Goal: Task Accomplishment & Management: Use online tool/utility

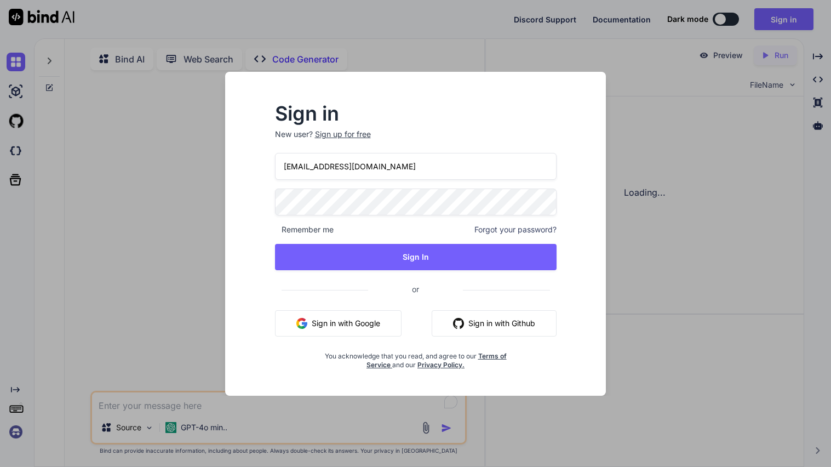
click at [370, 255] on button "Sign In" at bounding box center [415, 257] width 281 height 26
click at [370, 255] on button "Sign In" at bounding box center [415, 256] width 281 height 26
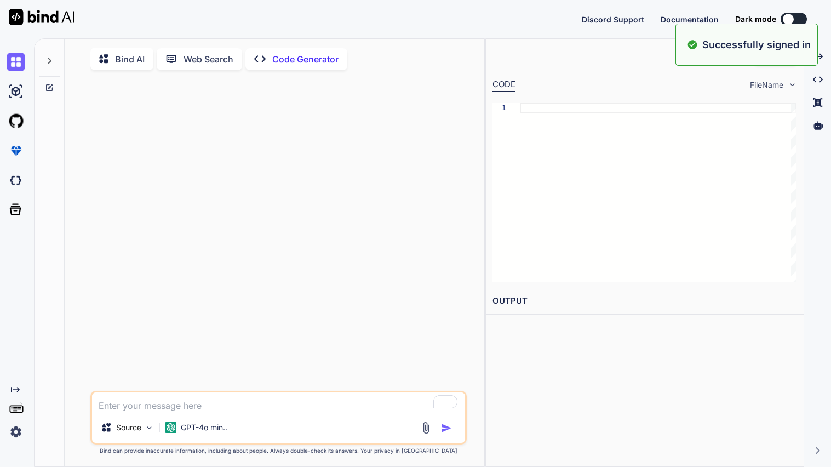
type textarea "x"
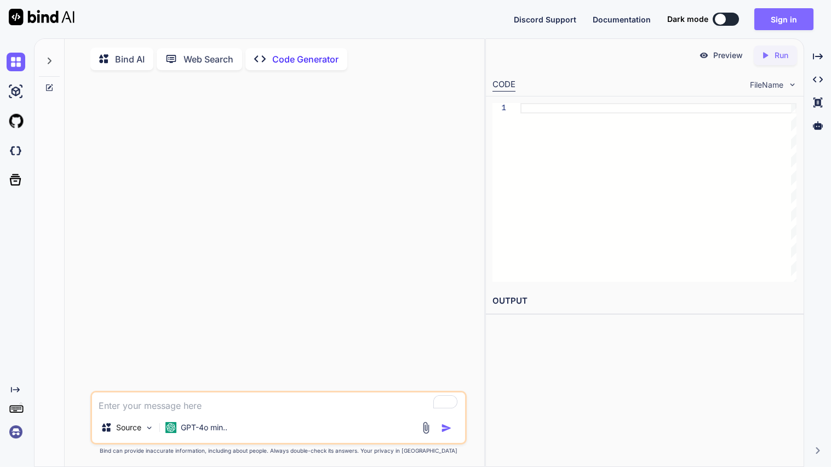
click at [772, 28] on button "Sign in" at bounding box center [783, 19] width 59 height 22
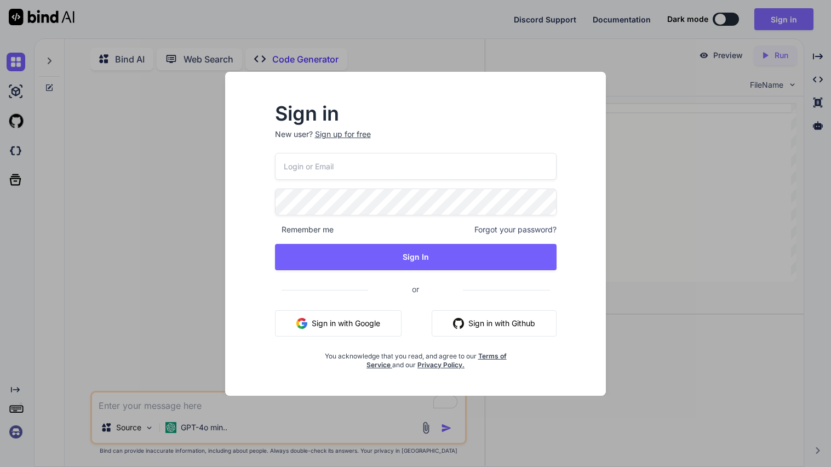
type input "[EMAIL_ADDRESS][DOMAIN_NAME]"
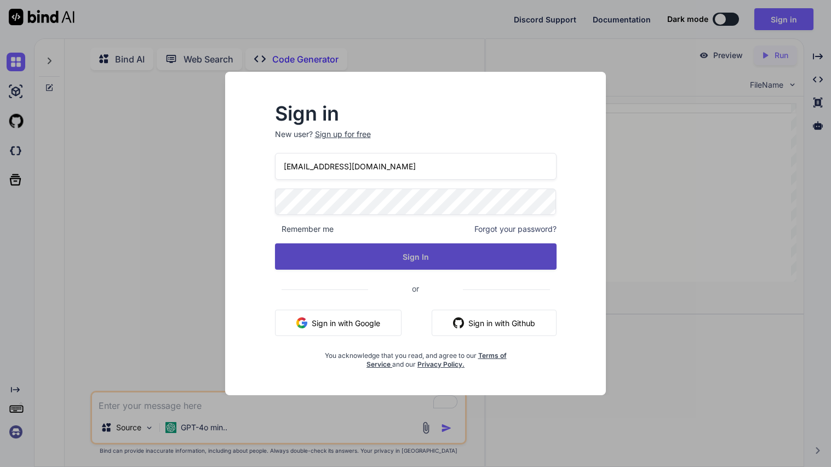
click at [389, 248] on button "Sign In" at bounding box center [415, 256] width 281 height 26
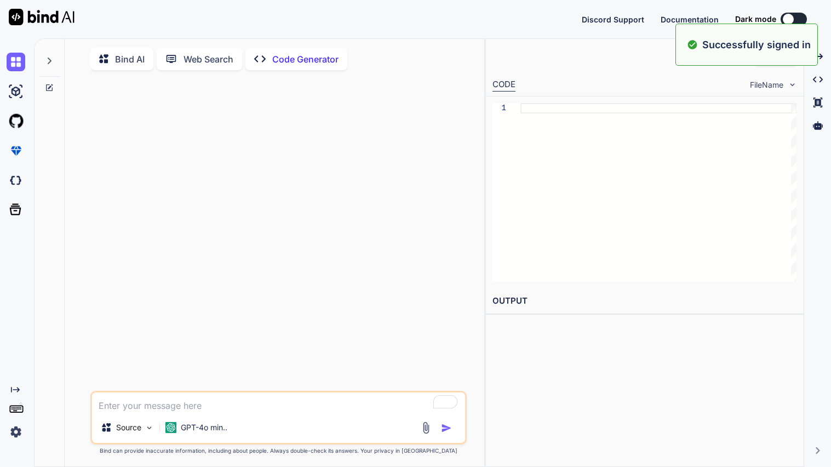
type textarea "x"
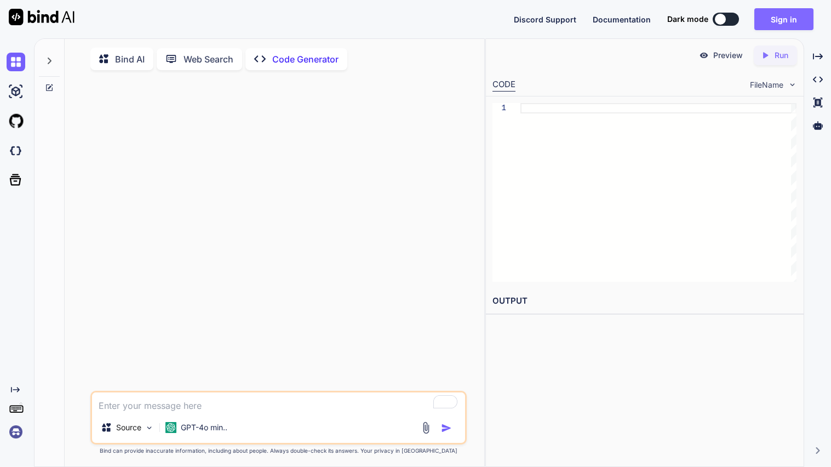
click at [783, 25] on button "Sign in" at bounding box center [783, 19] width 59 height 22
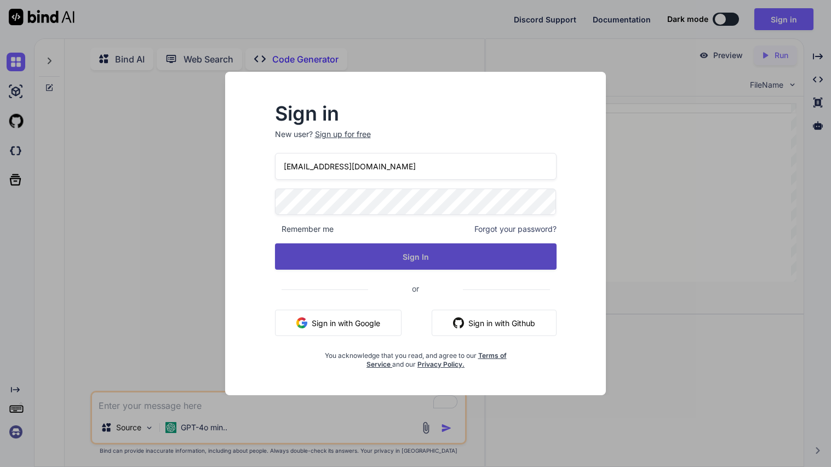
click at [427, 266] on button "Sign In" at bounding box center [415, 256] width 281 height 26
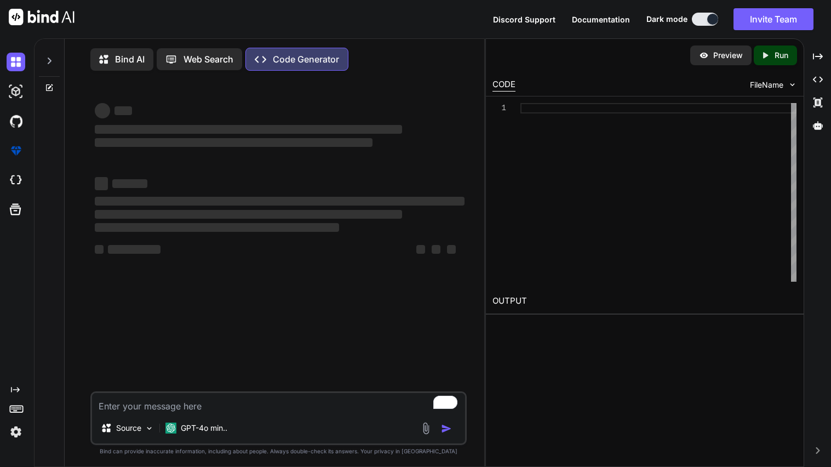
type textarea "x"
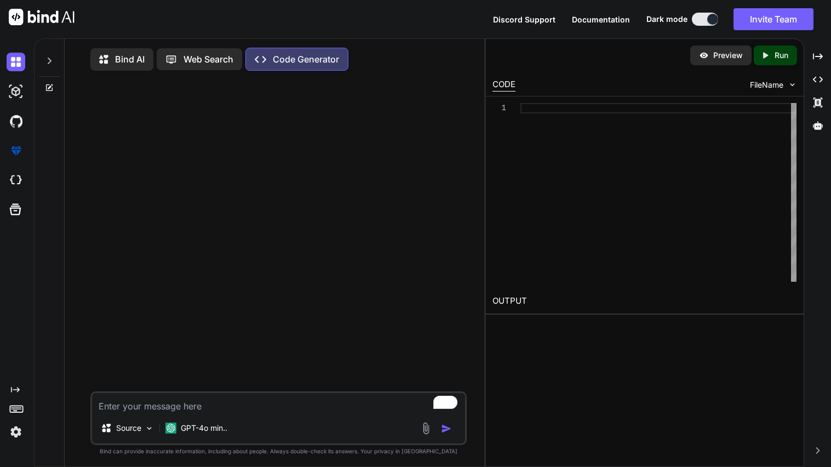
click at [303, 406] on textarea "To enrich screen reader interactions, please activate Accessibility in Grammarl…" at bounding box center [278, 403] width 373 height 20
type textarea "p"
type textarea "x"
type textarea "pu"
type textarea "x"
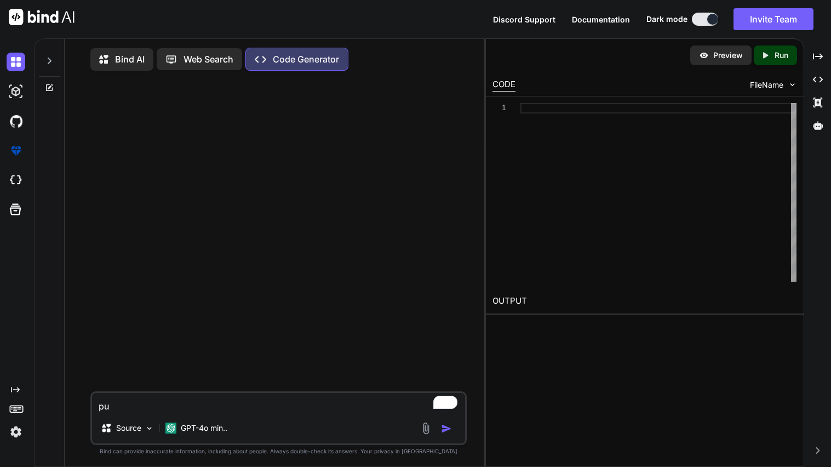
type textarea "put"
type textarea "x"
type textarea "put"
type textarea "x"
type textarea "put t"
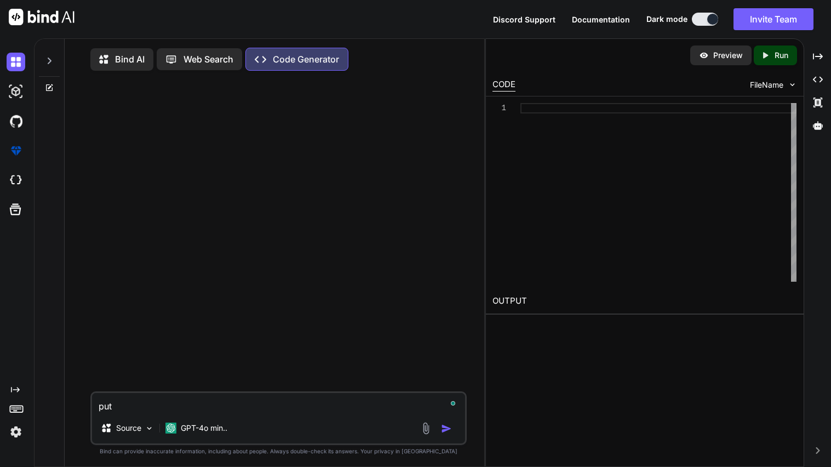
type textarea "x"
type textarea "put th"
type textarea "x"
type textarea "put this"
type textarea "x"
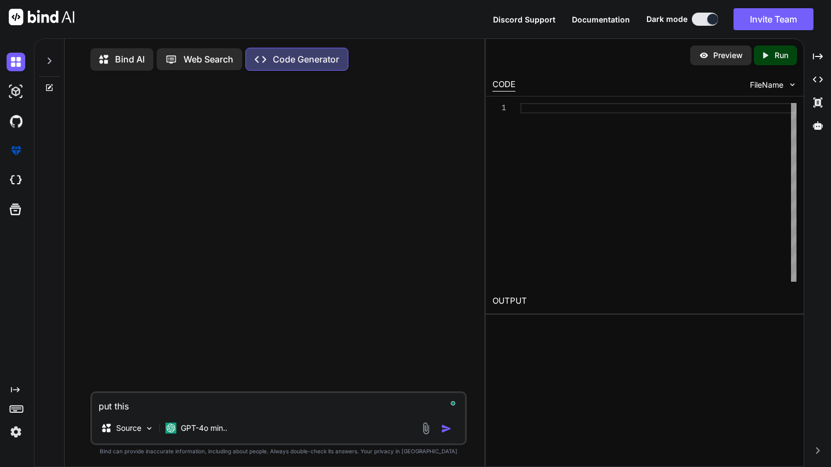
type textarea "put this"
type textarea "x"
type textarea "put this i"
type textarea "x"
type textarea "put this in"
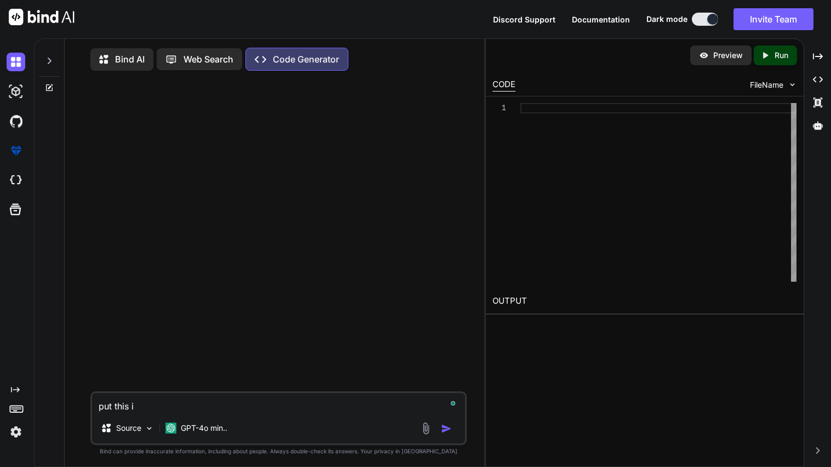
type textarea "x"
type textarea "put this into"
type textarea "x"
type textarea "put this into"
type textarea "x"
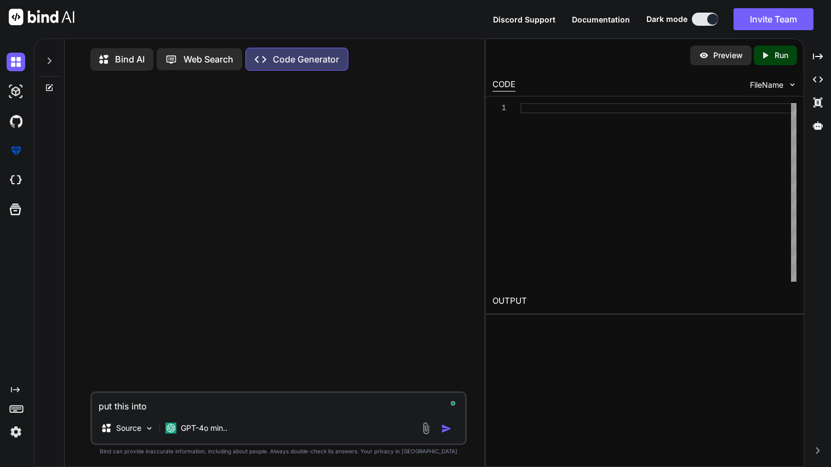
type textarea "put this into a"
type textarea "x"
type textarea "put this into a"
type textarea "x"
type textarea "put this into a h"
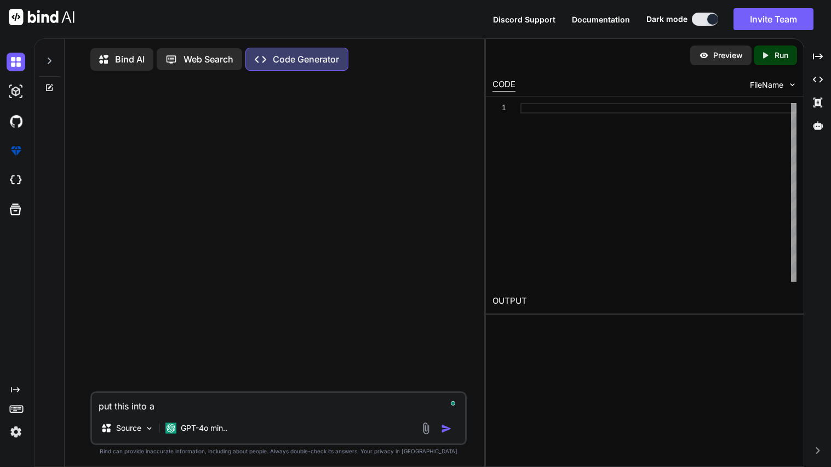
type textarea "x"
type textarea "put this into a ht"
type textarea "x"
type textarea "put this into a htm"
type textarea "x"
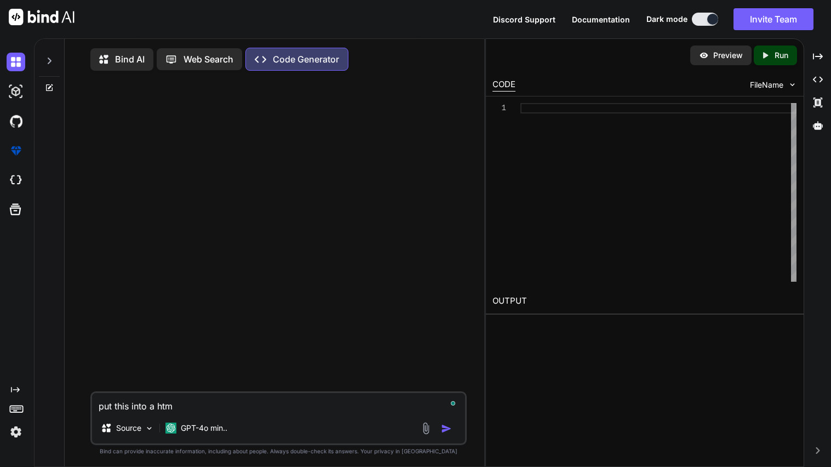
type textarea "put this into a html"
type textarea "x"
type textarea "put this into a html"
type textarea "x"
type textarea "put this into a html i"
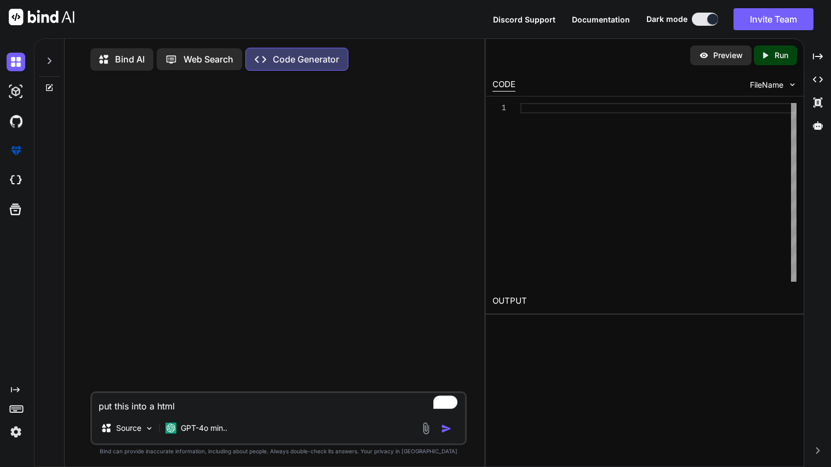
type textarea "x"
type textarea "put this into a html im"
type textarea "x"
type textarea "put this into a html ima"
type textarea "x"
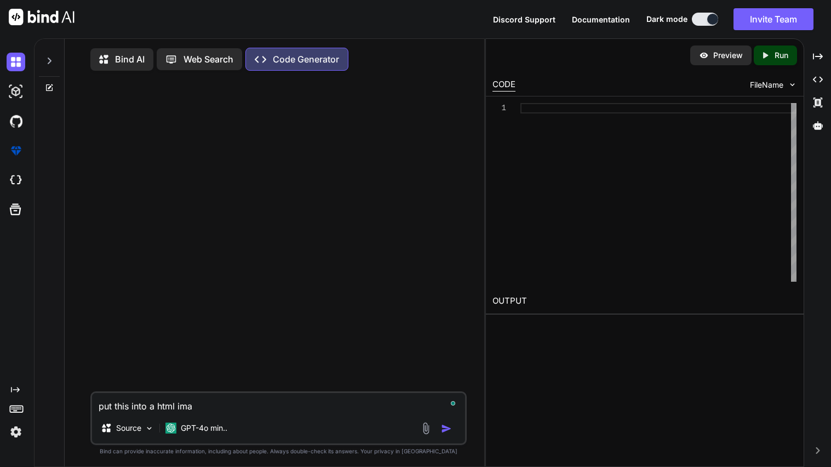
type textarea "put this into a html imag"
type textarea "x"
type textarea "put this into a html image"
type textarea "x"
type textarea "put this into a html image"
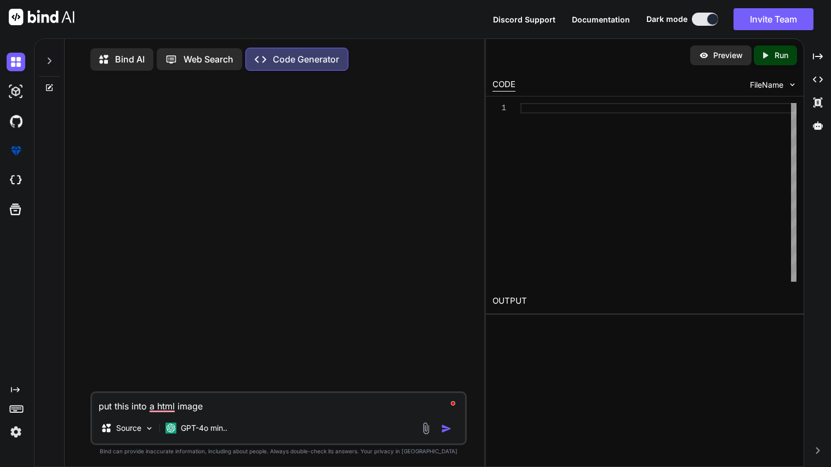
type textarea "x"
type textarea "put this into a html image p"
type textarea "x"
type textarea "put this into a html image pl"
type textarea "x"
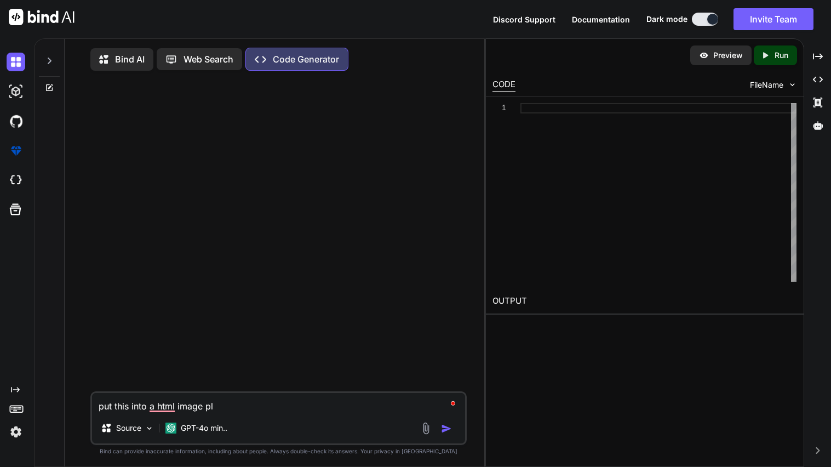
type textarea "put this into a html image pls"
type textarea "x"
type textarea "put this into a html image pls"
type textarea "x"
type textarea "put this into a html image pls"
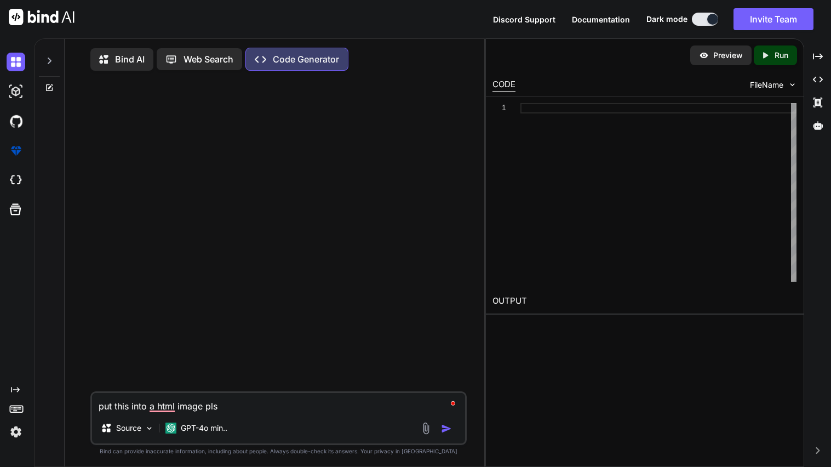
type textarea "x"
type textarea "put this into a html image pls"
type textarea "x"
type textarea "put this into a html image pls"
type textarea "x"
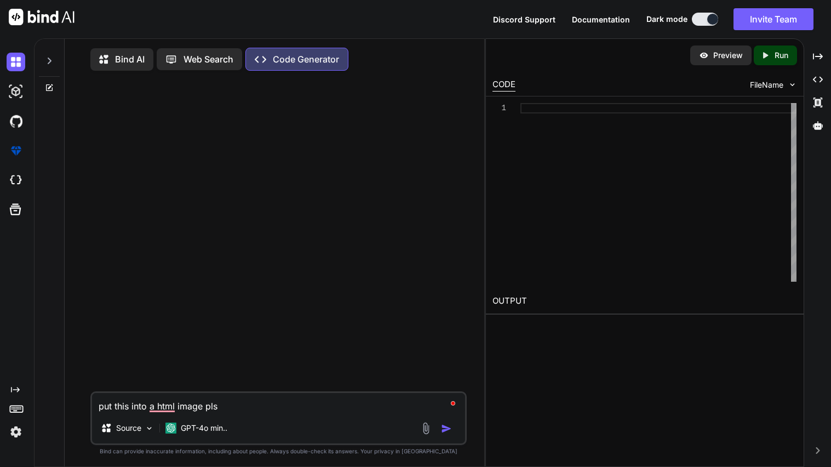
paste textarea ".nav { position: relative; z-index: 99; display: flex; width: 100%; justify-con…"
type textarea "put this into a html image pls .nav { position: relative; z-index: 99; display:…"
type textarea "x"
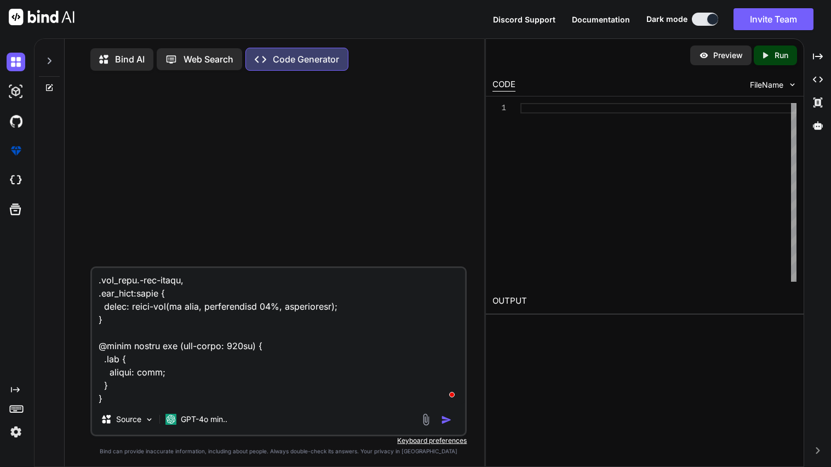
scroll to position [409, 0]
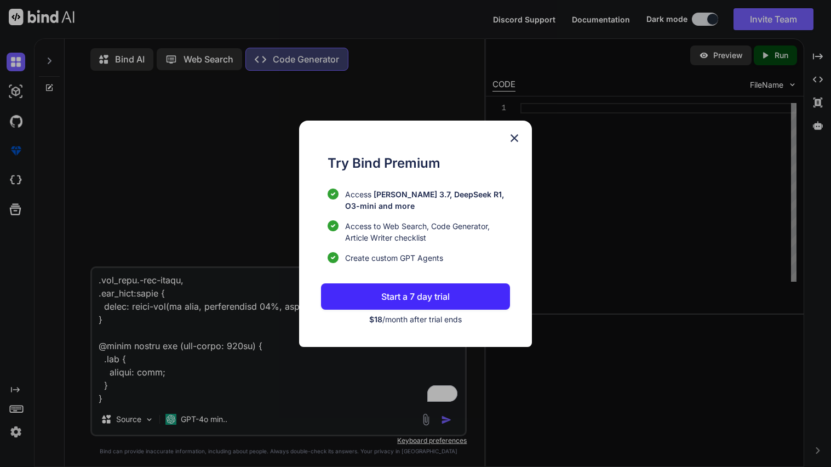
type textarea "put this into a html image pls .nav { position: relative; z-index: 99; display:…"
click at [510, 139] on img at bounding box center [514, 137] width 13 height 13
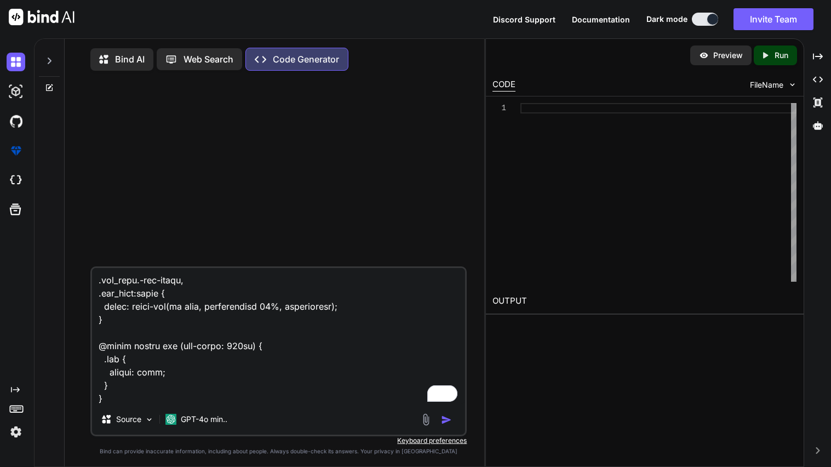
click at [214, 295] on textarea "To enrich screen reader interactions, please activate Accessibility in Grammarl…" at bounding box center [278, 336] width 373 height 136
click at [320, 317] on textarea "To enrich screen reader interactions, please activate Accessibility in Grammarl…" at bounding box center [278, 336] width 373 height 136
type textarea "x"
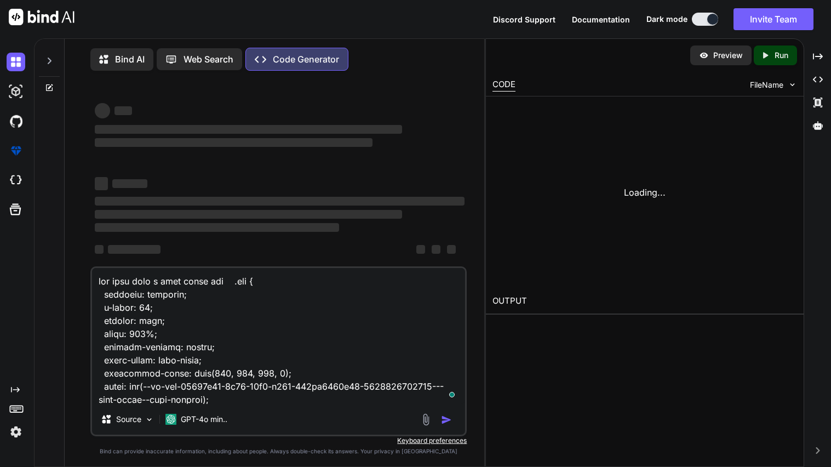
click at [25, 18] on img at bounding box center [42, 17] width 66 height 16
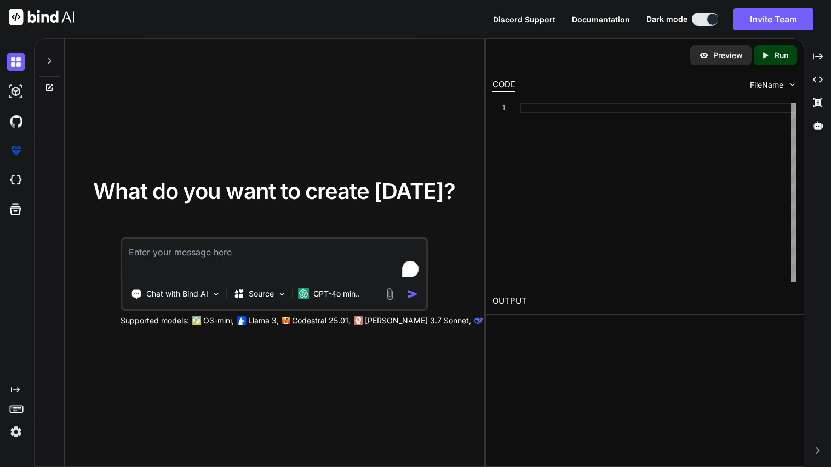
click at [16, 430] on img at bounding box center [16, 431] width 19 height 19
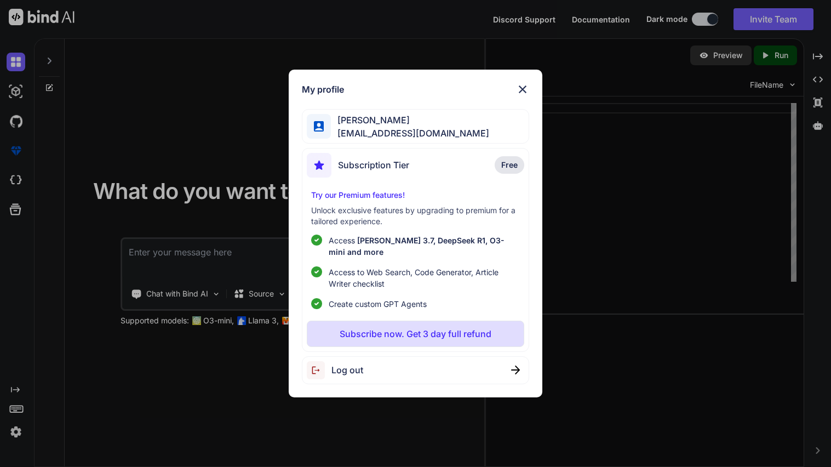
click at [346, 368] on span "Log out" at bounding box center [347, 369] width 32 height 13
type textarea "x"
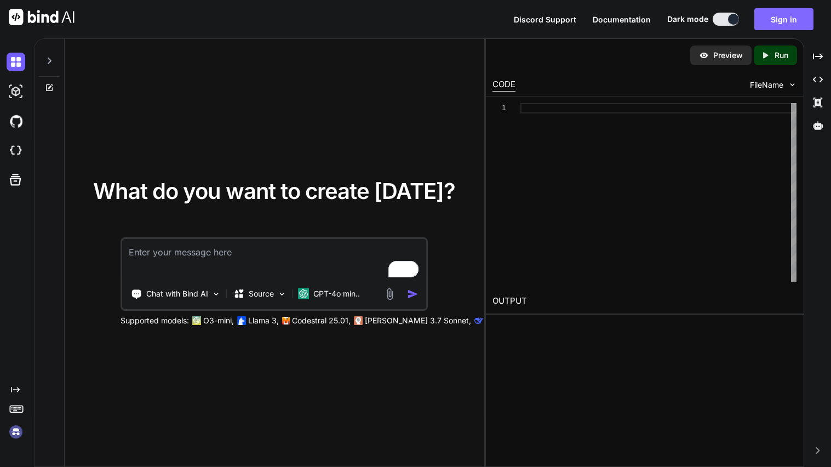
click at [774, 28] on button "Sign in" at bounding box center [783, 19] width 59 height 22
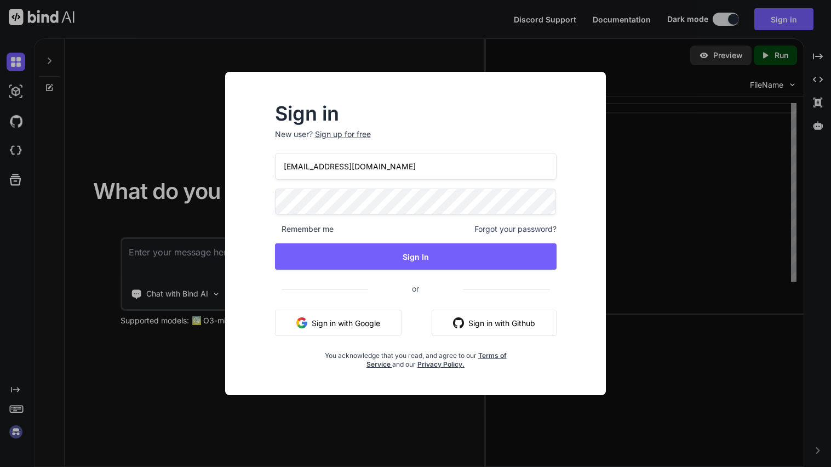
click at [402, 165] on input "[EMAIL_ADDRESS][DOMAIN_NAME]" at bounding box center [415, 166] width 281 height 27
paste input "[EMAIL_ADDRESS]za"
type input "[EMAIL_ADDRESS][DOMAIN_NAME]"
click at [348, 131] on div "Sign up for free" at bounding box center [343, 134] width 56 height 11
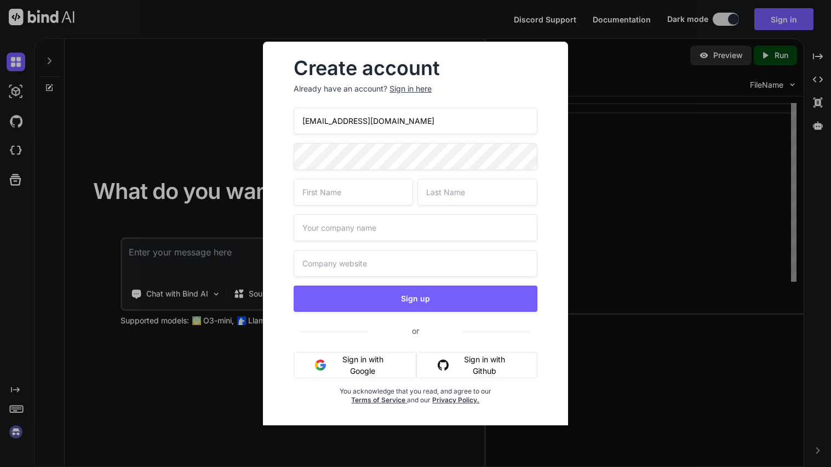
click at [370, 124] on input "[EMAIL_ADDRESS][DOMAIN_NAME]" at bounding box center [415, 120] width 243 height 27
paste input "[EMAIL_ADDRESS]za"
type input "[EMAIL_ADDRESS][DOMAIN_NAME]"
click at [313, 195] on input "text" at bounding box center [353, 192] width 119 height 27
type input "Ren"
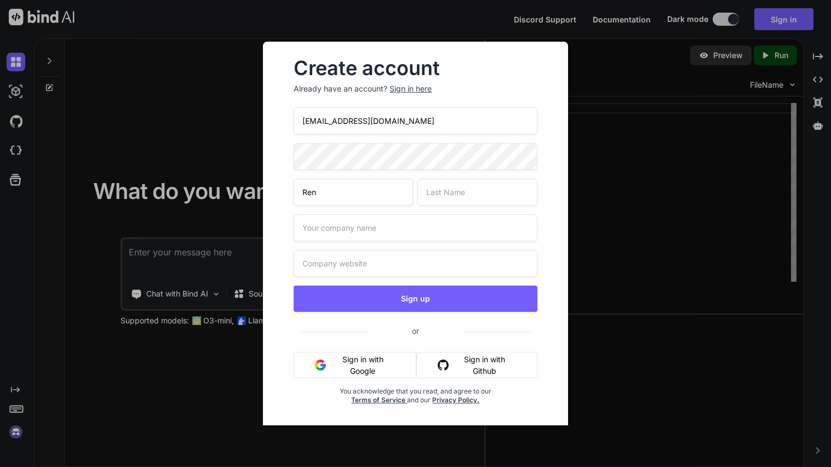
click at [433, 203] on input "text" at bounding box center [476, 192] width 119 height 27
type input "Yayuri"
click at [383, 234] on input "text" at bounding box center [415, 227] width 243 height 27
type input "GameOver"
click at [382, 266] on input "text" at bounding box center [415, 263] width 243 height 27
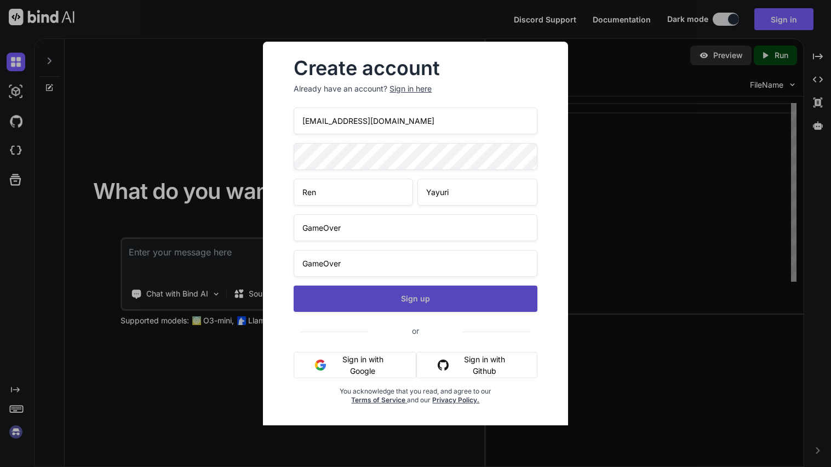
type input "GameOver"
click at [412, 309] on button "Sign up" at bounding box center [415, 298] width 243 height 26
click at [424, 302] on button "Sign up" at bounding box center [415, 298] width 243 height 26
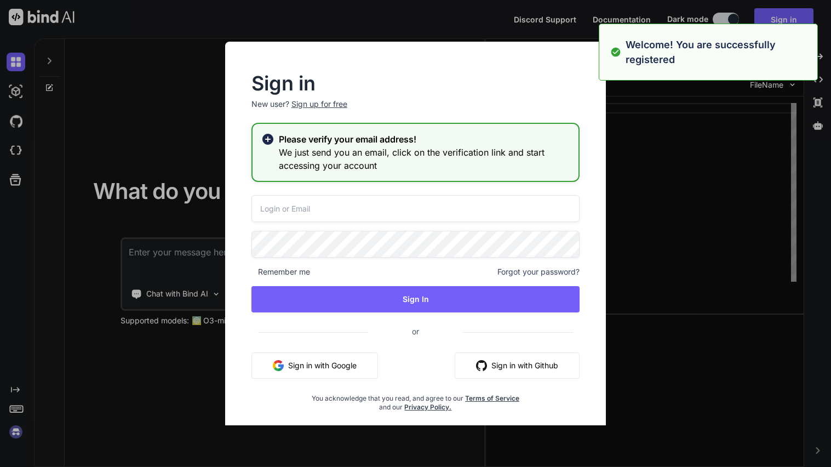
type textarea "x"
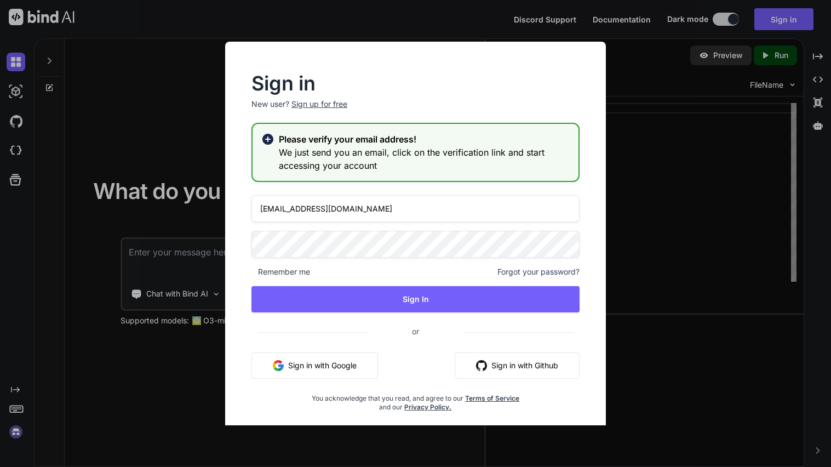
type input "[EMAIL_ADDRESS][DOMAIN_NAME]"
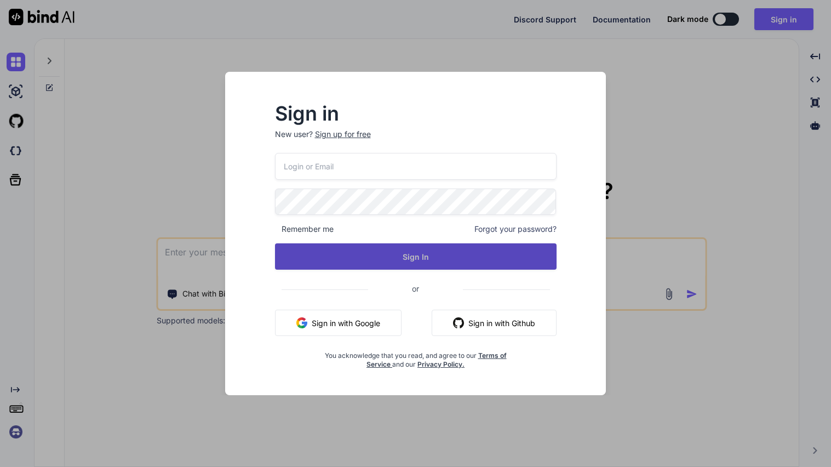
type input "revoxih620@protonza.com"
click at [402, 257] on button "Sign In" at bounding box center [415, 256] width 281 height 26
click at [393, 260] on button "Sign In" at bounding box center [415, 256] width 281 height 26
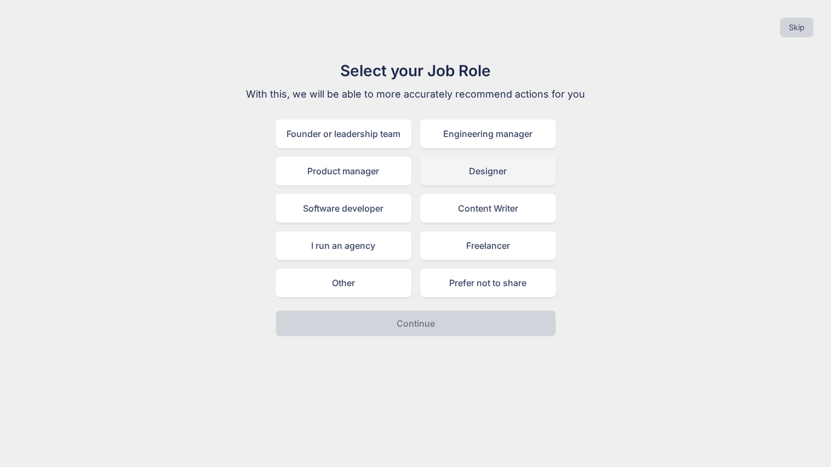
click at [502, 164] on div "Designer" at bounding box center [488, 171] width 136 height 28
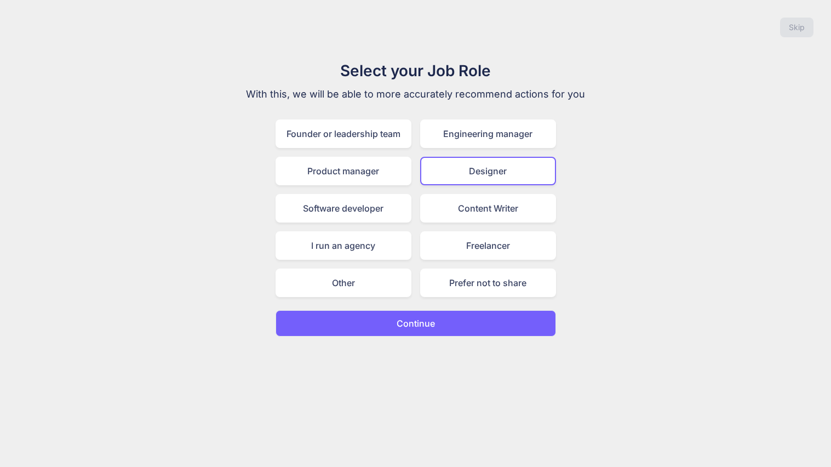
click at [442, 314] on button "Continue" at bounding box center [415, 323] width 280 height 26
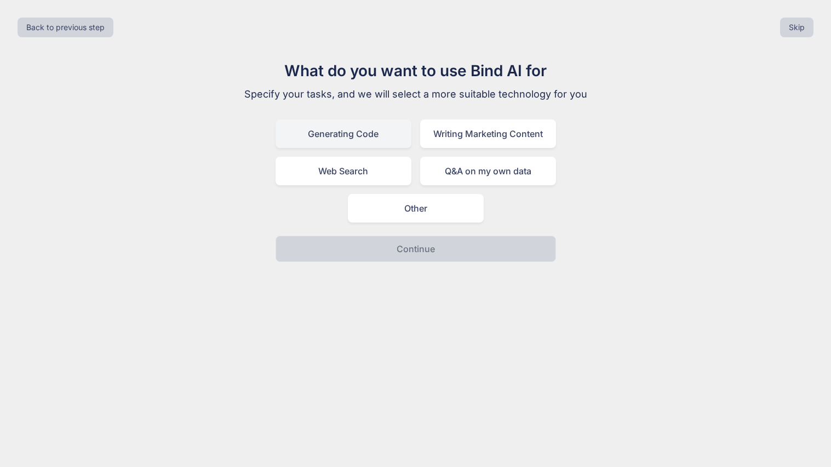
click at [389, 139] on div "Generating Code" at bounding box center [343, 133] width 136 height 28
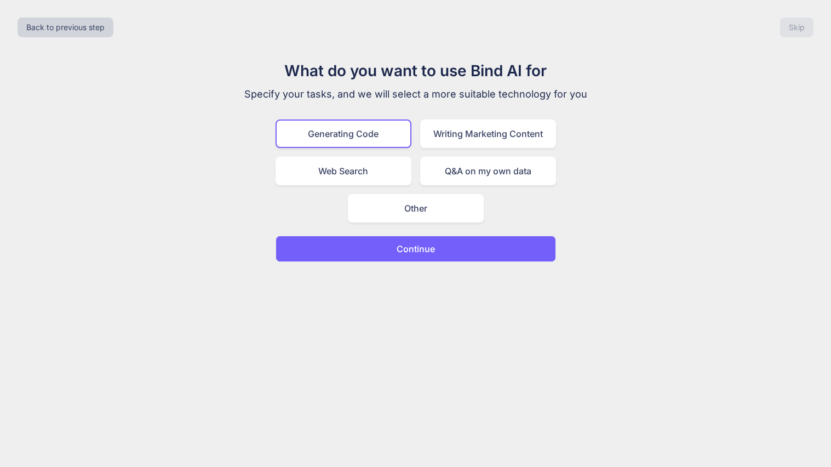
click at [450, 250] on button "Continue" at bounding box center [415, 248] width 280 height 26
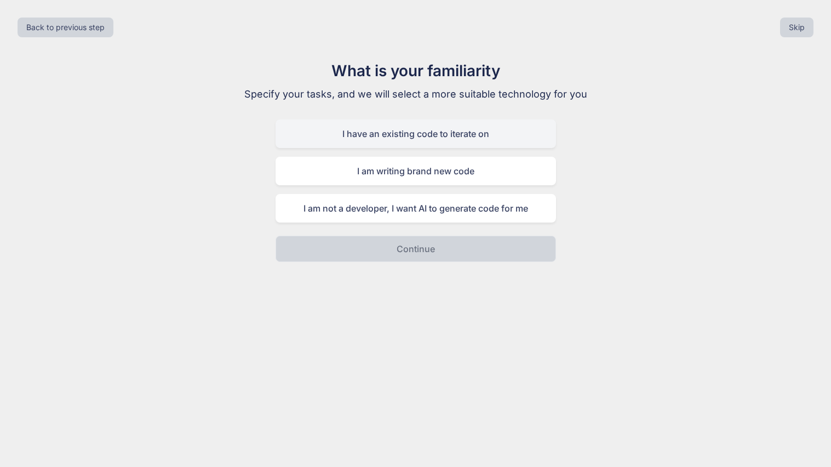
click at [508, 133] on div "I have an existing code to iterate on" at bounding box center [415, 133] width 280 height 28
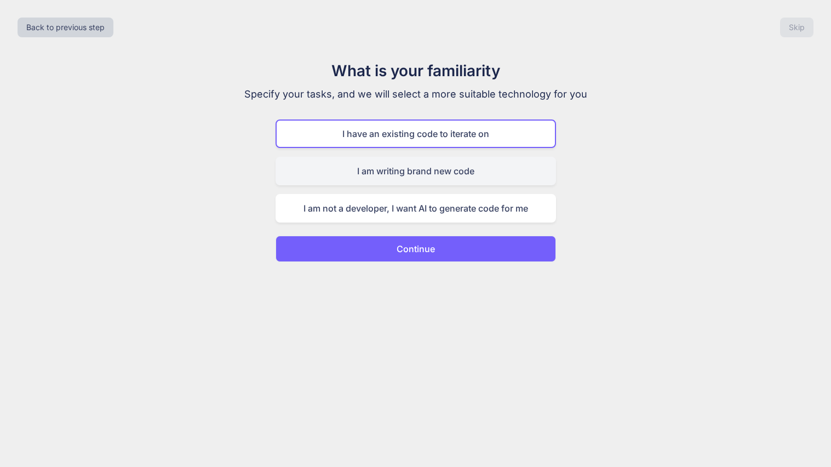
click at [454, 175] on div "I am writing brand new code" at bounding box center [415, 171] width 280 height 28
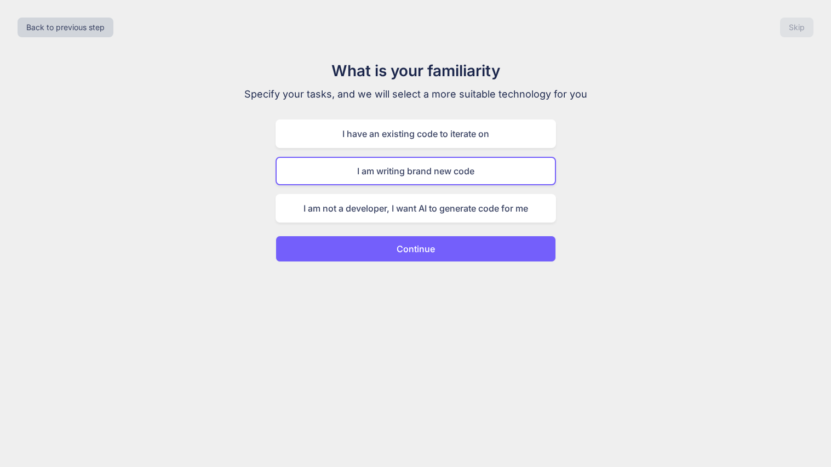
click at [446, 246] on button "Continue" at bounding box center [415, 248] width 280 height 26
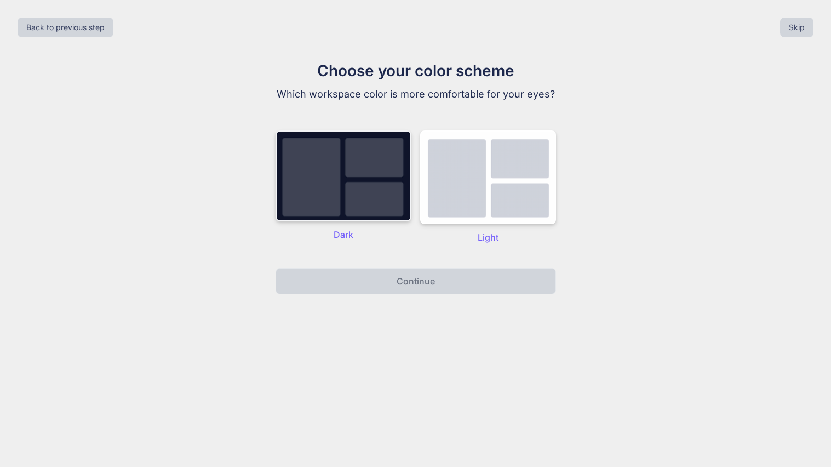
click at [375, 177] on img at bounding box center [343, 175] width 136 height 91
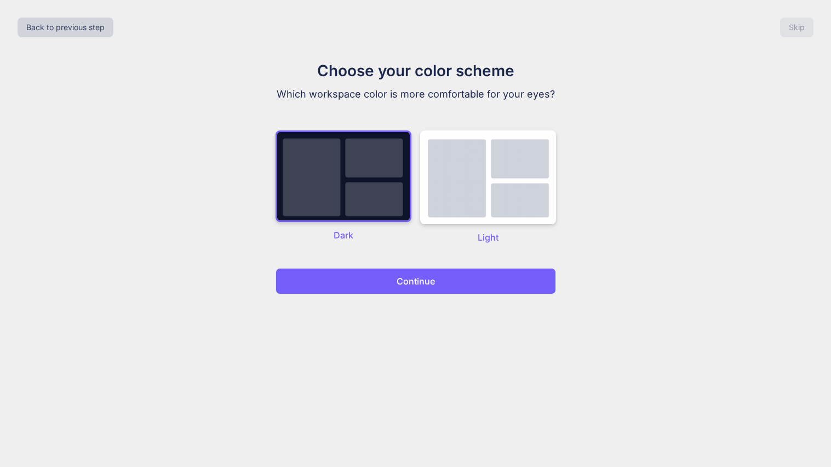
click at [421, 294] on div "Back to previous step Skip Choose your color scheme Which workspace color is mo…" at bounding box center [415, 233] width 831 height 467
click at [400, 276] on p "Continue" at bounding box center [415, 280] width 38 height 13
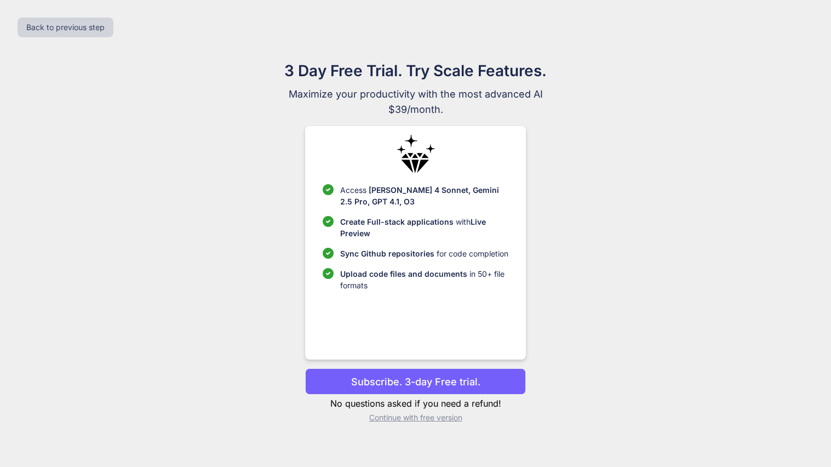
click at [393, 421] on p "Continue with free version" at bounding box center [415, 417] width 221 height 11
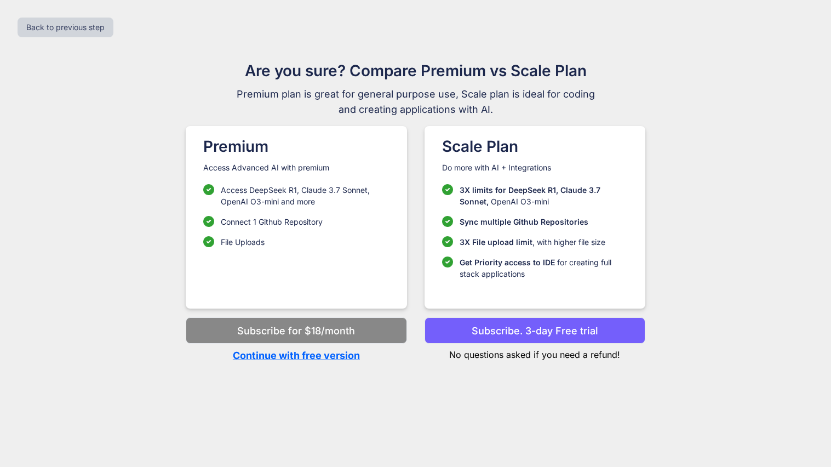
click at [302, 358] on p "Continue with free version" at bounding box center [296, 355] width 221 height 15
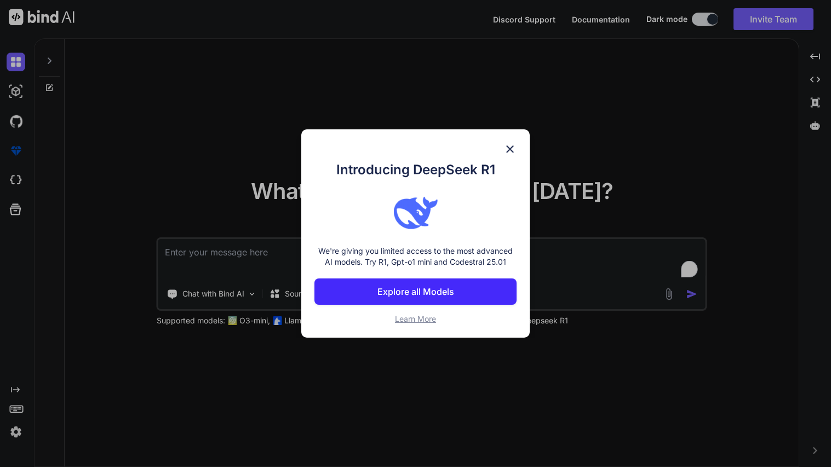
click at [510, 152] on img at bounding box center [509, 148] width 13 height 13
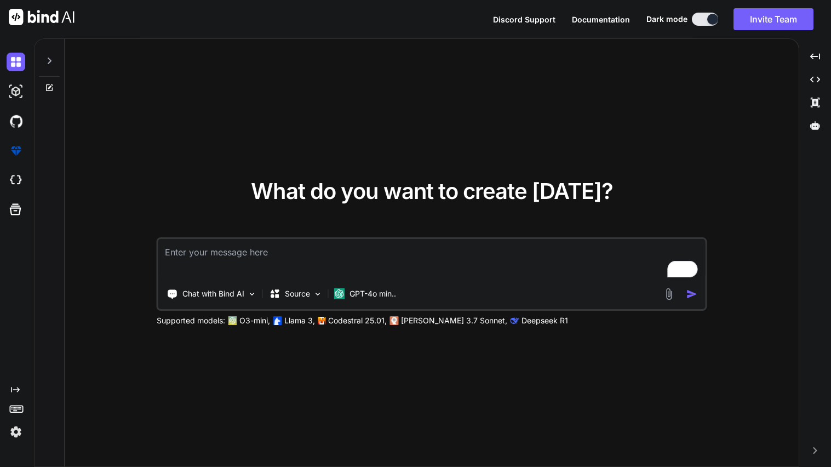
click at [376, 248] on textarea "To enrich screen reader interactions, please activate Accessibility in Grammarl…" at bounding box center [431, 259] width 547 height 41
click at [315, 262] on textarea "To enrich screen reader interactions, please activate Accessibility in Grammarl…" at bounding box center [431, 259] width 547 height 41
paste textarea "[EMAIL_ADDRESS][DOMAIN_NAME]"
type textarea "x"
type textarea "[EMAIL_ADDRESS][DOMAIN_NAME]"
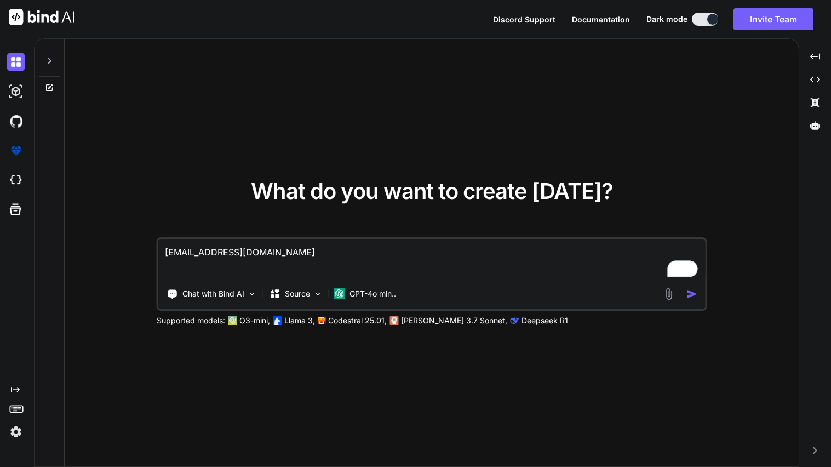
type textarea "x"
paste textarea "put this into a html image pls .nav { position: relative; z-index: 99; display:…"
type textarea "x"
type textarea "put this into a html image pls .nav { position: relative; z-index: 99; display:…"
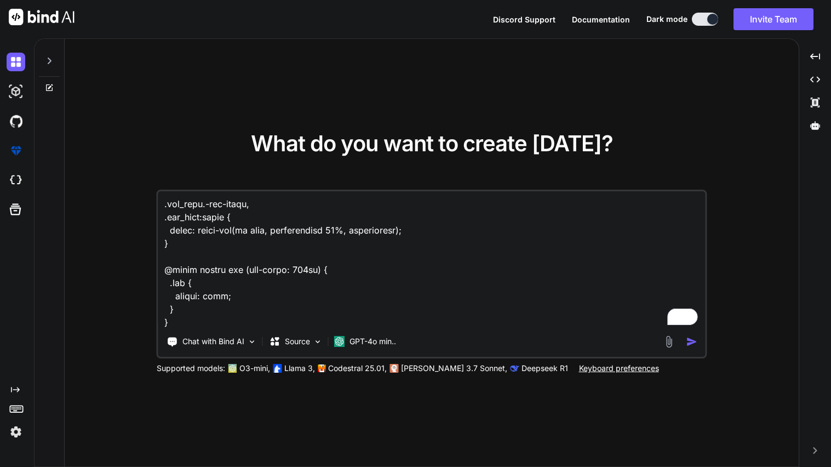
scroll to position [382, 0]
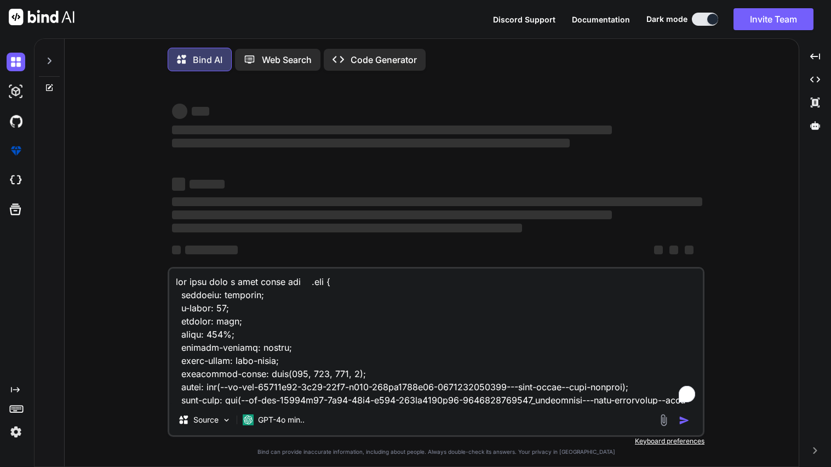
type textarea "x"
type textarea "put this into a html image pls .nav { position: relative; z-index: 99; display:…"
click at [245, 323] on textarea "To enrich screen reader interactions, please activate Accessibility in Grammarl…" at bounding box center [435, 336] width 533 height 136
type textarea "x"
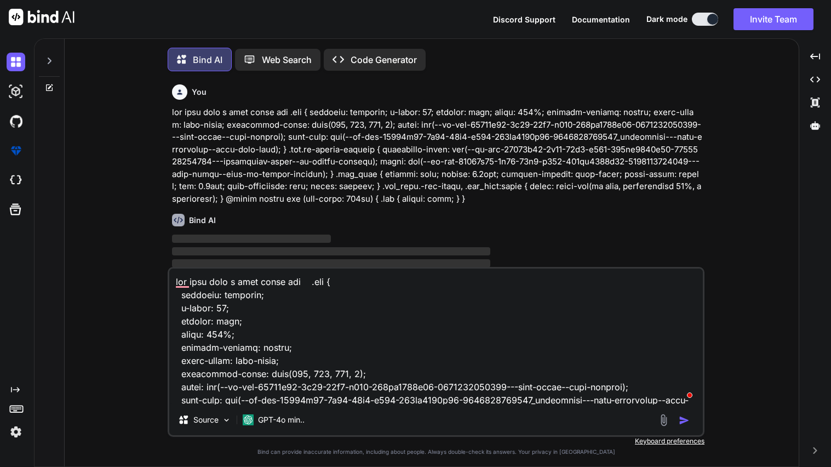
click at [245, 323] on textarea "To enrich screen reader interactions, please activate Accessibility in Grammarl…" at bounding box center [435, 336] width 533 height 136
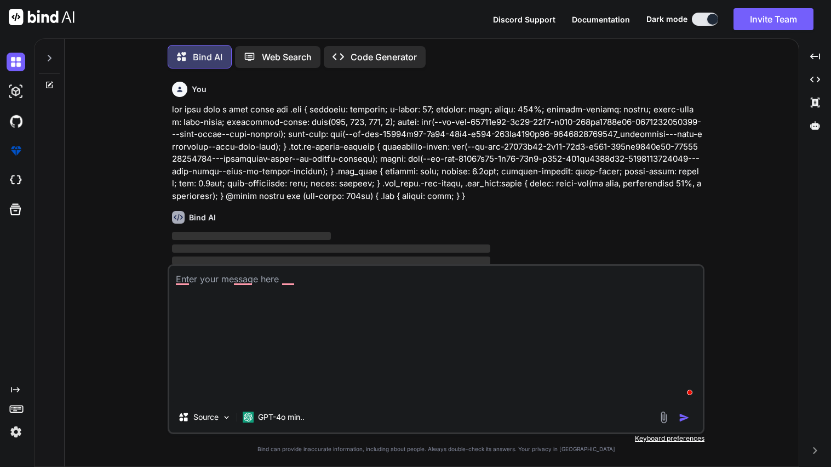
type textarea "x"
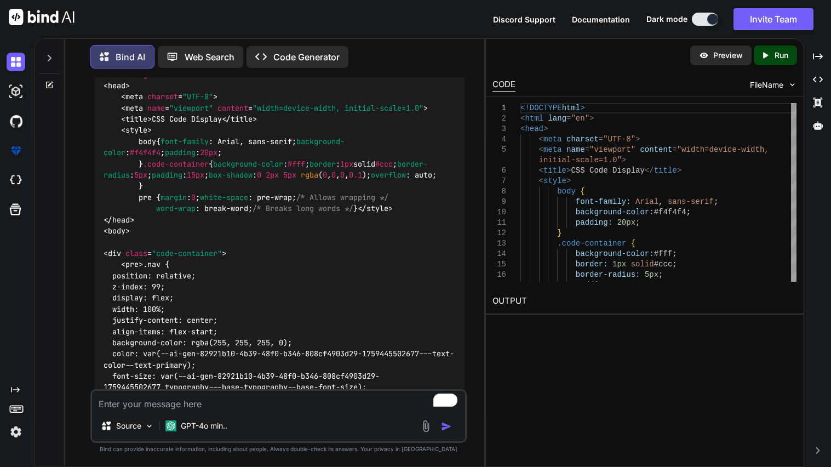
scroll to position [195, 0]
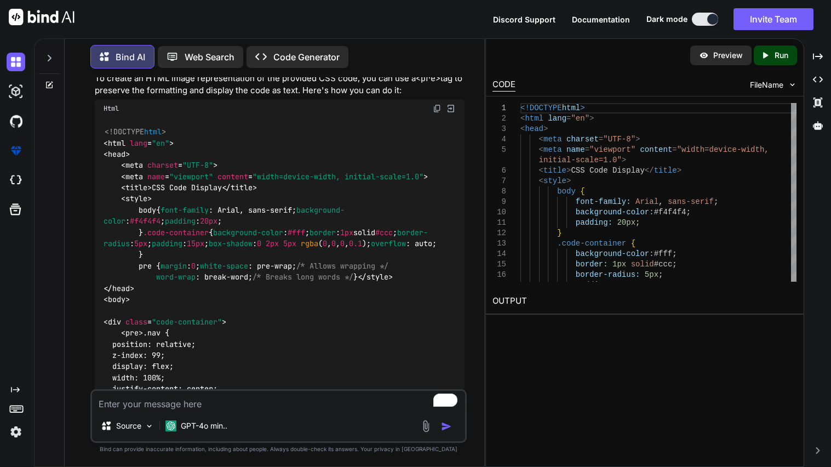
click at [435, 110] on img at bounding box center [437, 108] width 9 height 9
click at [254, 416] on div "Source GPT-4o min.." at bounding box center [278, 428] width 373 height 26
click at [210, 418] on div "GPT-4o min.." at bounding box center [196, 426] width 71 height 22
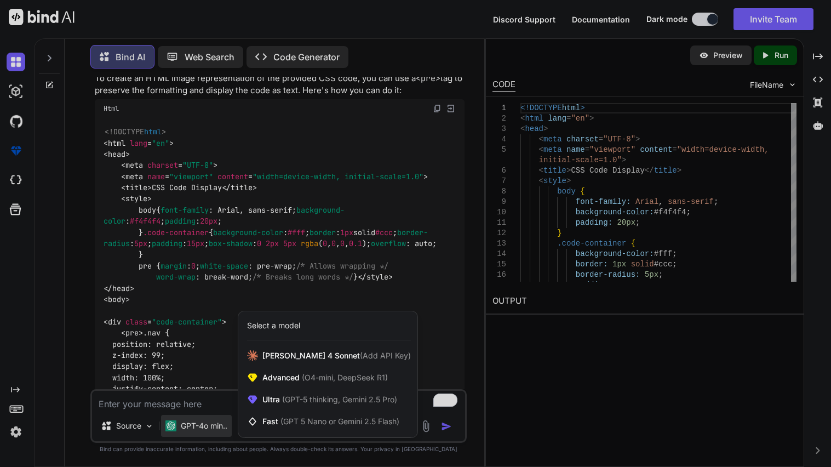
click at [193, 409] on div at bounding box center [415, 233] width 831 height 467
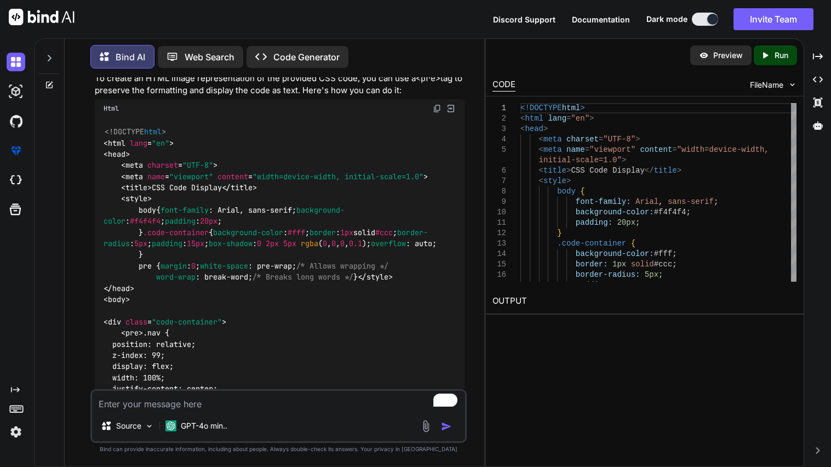
click at [185, 407] on textarea "To enrich screen reader interactions, please activate Accessibility in Grammarl…" at bounding box center [278, 400] width 373 height 20
type textarea "x"
type textarea "n"
type textarea "x"
type textarea "no"
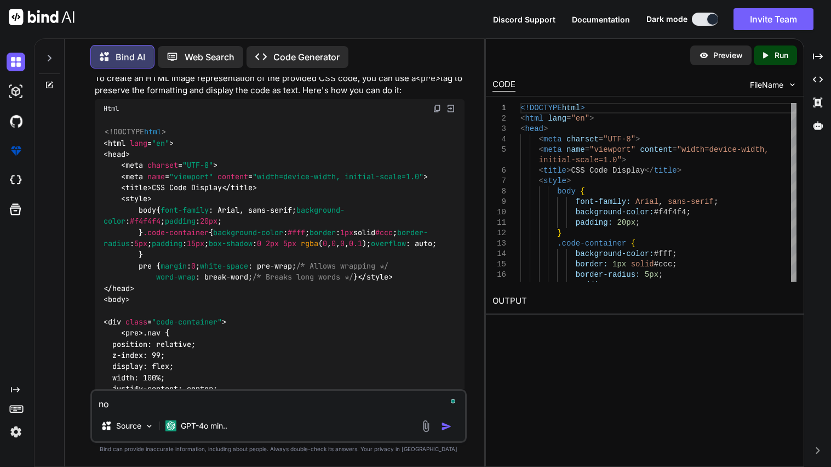
type textarea "x"
type textarea "no"
type textarea "x"
type textarea "no i"
type textarea "x"
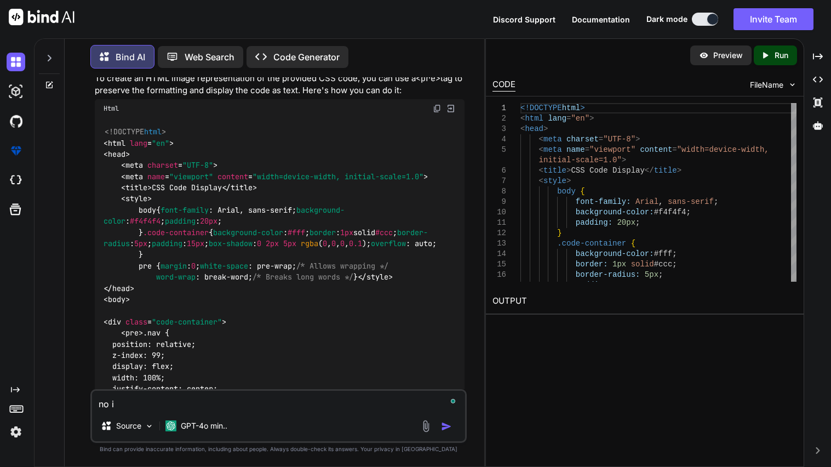
type textarea "no i"
type textarea "x"
type textarea "no i w"
type textarea "x"
type textarea "no i wo"
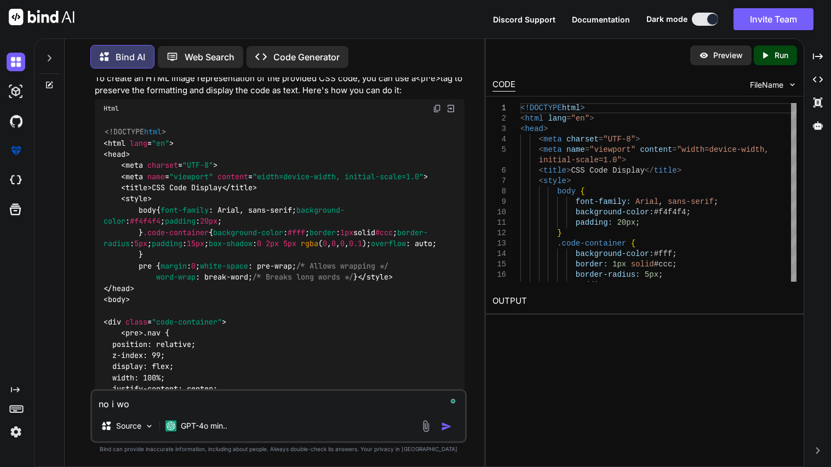
type textarea "x"
type textarea "no i wou"
type textarea "x"
type textarea "no i would"
type textarea "x"
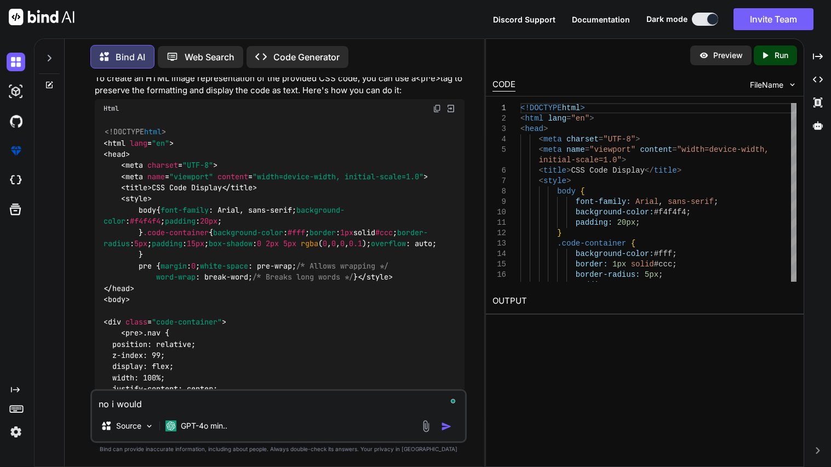
type textarea "no i would l"
type textarea "x"
type textarea "no i would lk"
type textarea "x"
type textarea "no i would lkk"
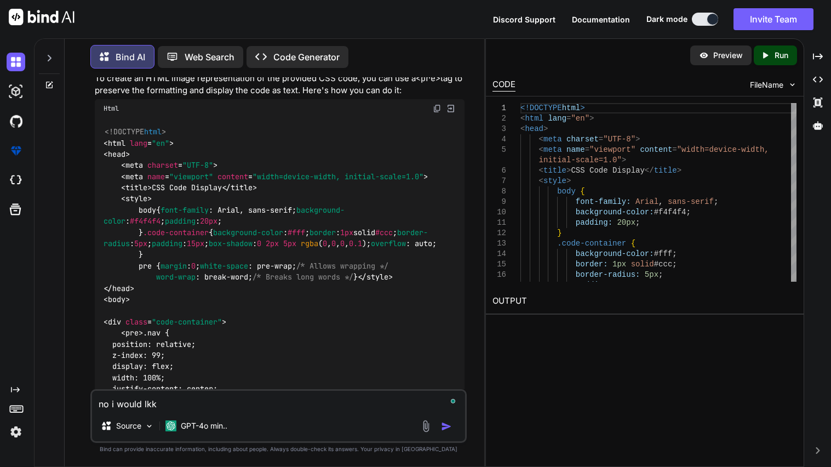
type textarea "x"
type textarea "no i would lk"
type textarea "x"
type textarea "no i would l"
type textarea "x"
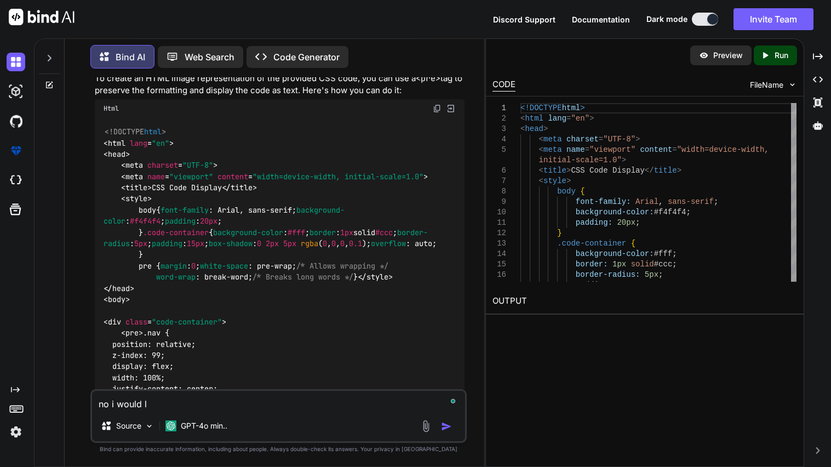
type textarea "no i would li"
type textarea "x"
type textarea "no i would like"
type textarea "x"
type textarea "no i would like"
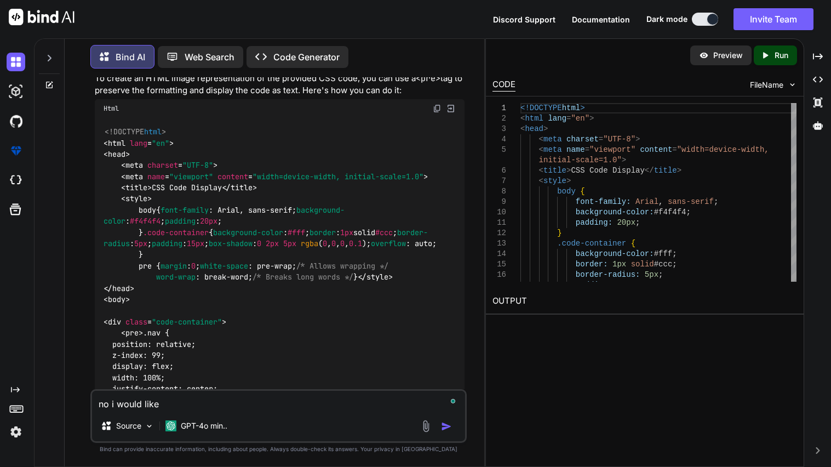
type textarea "x"
type textarea "no i would like t"
type textarea "x"
type textarea "no i would like th"
type textarea "x"
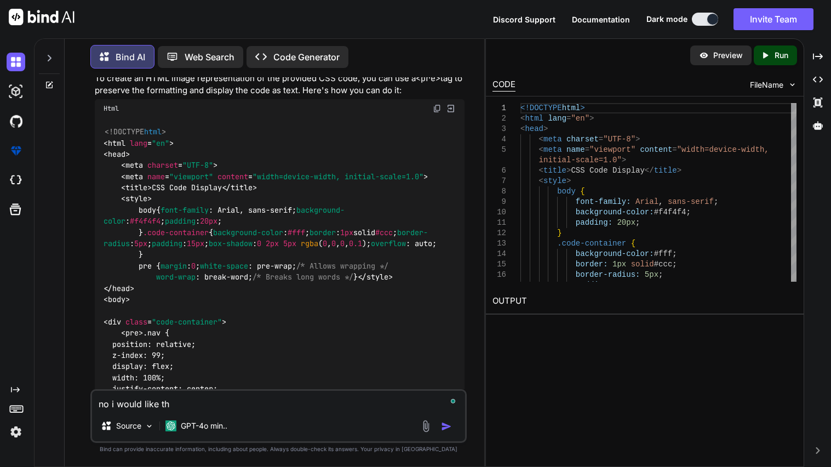
type textarea "no i would like the"
type textarea "x"
type textarea "no i would like the"
type textarea "x"
type textarea "no i would like the i"
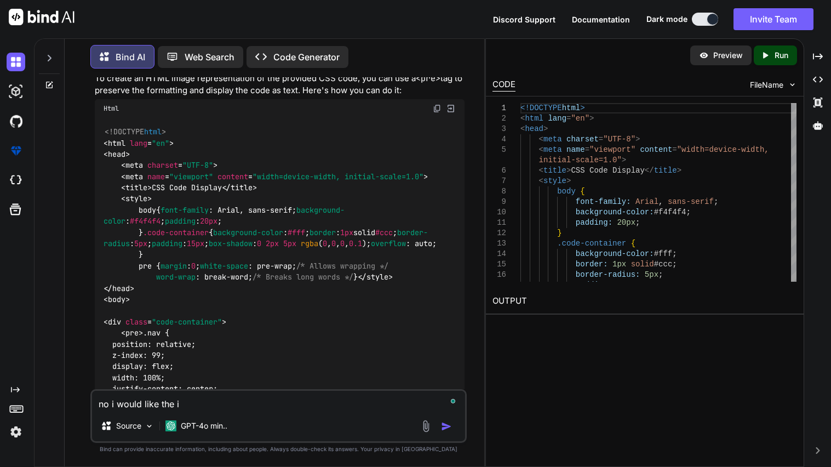
type textarea "x"
type textarea "no i would like the im"
type textarea "x"
type textarea "no i would like the ima"
type textarea "x"
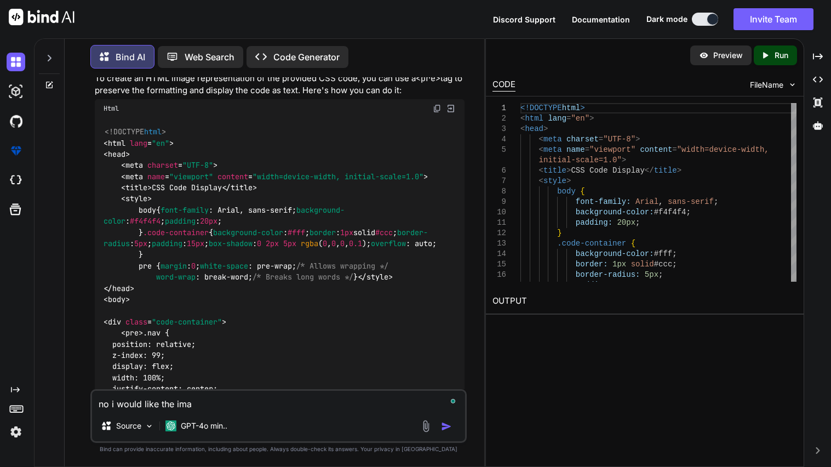
type textarea "no i would like the imag"
type textarea "x"
type textarea "no i would like the image"
type textarea "x"
type textarea "no i would like the image"
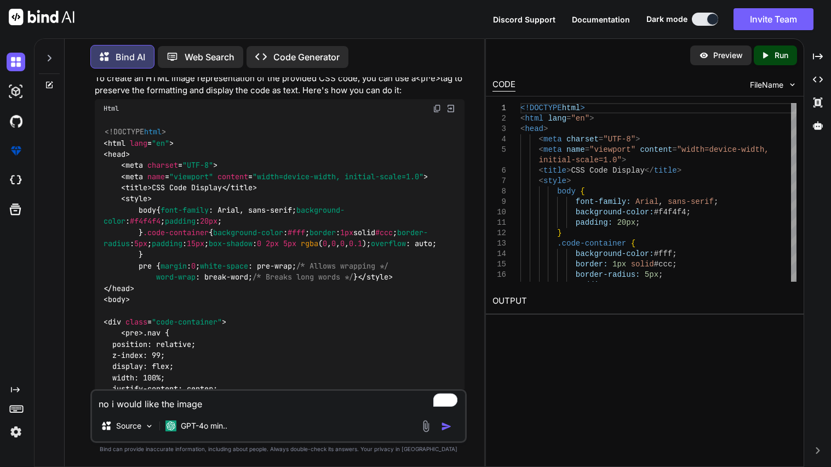
type textarea "x"
type textarea "no i would like the image the"
type textarea "x"
type textarea "no i would like the image the"
type textarea "x"
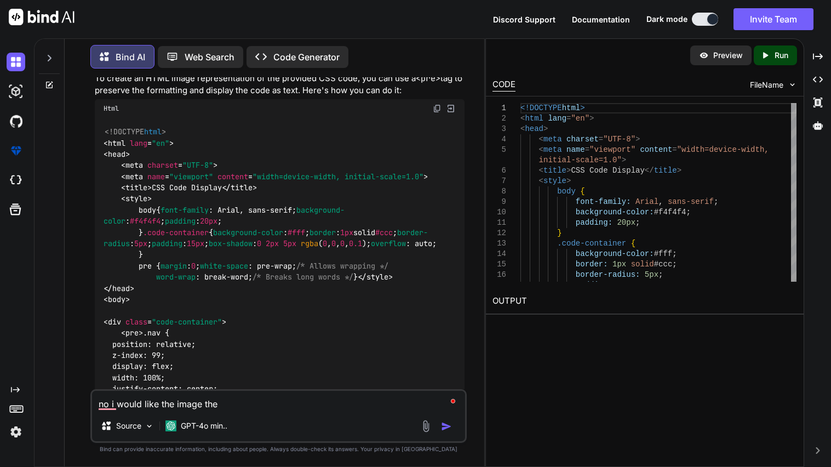
type textarea "no i would like the image the C"
type textarea "x"
type textarea "no i would like the image the CS"
type textarea "x"
type textarea "no i would like the image the CSS"
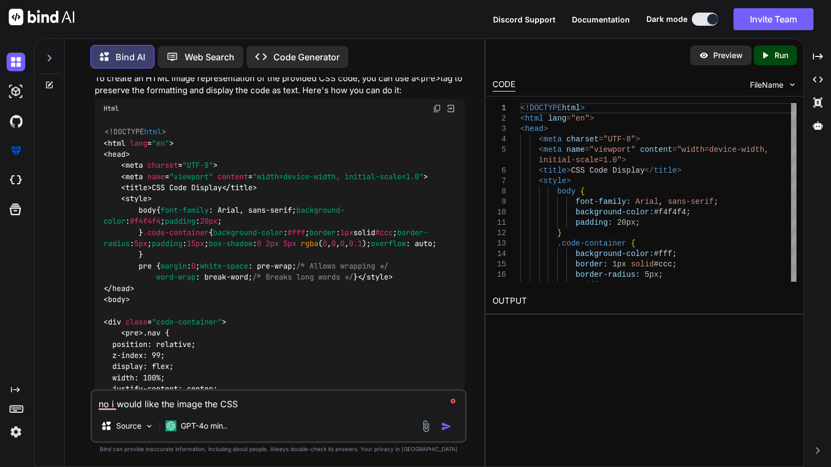
type textarea "x"
type textarea "no i would like the image the CSS"
type textarea "x"
type textarea "no i would like the image the CSS p"
type textarea "x"
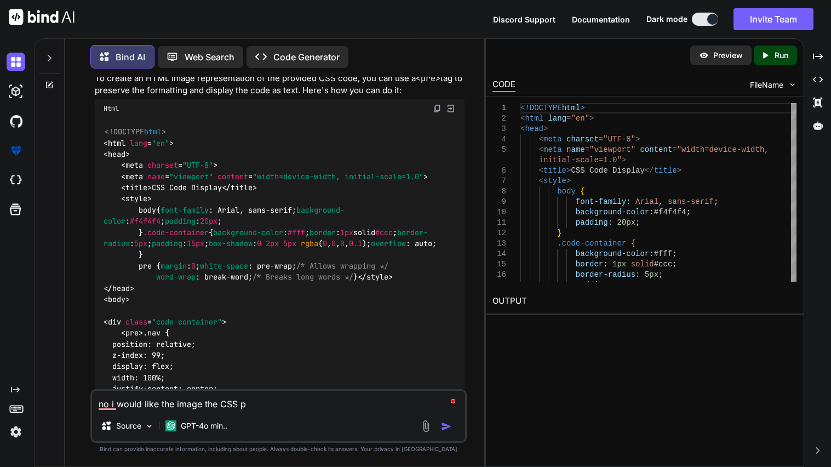
type textarea "no i would like the image the CSS pr"
type textarea "x"
type textarea "no i would like the image the CSS pro"
type textarea "x"
type textarea "no i would like the image the CSS prod"
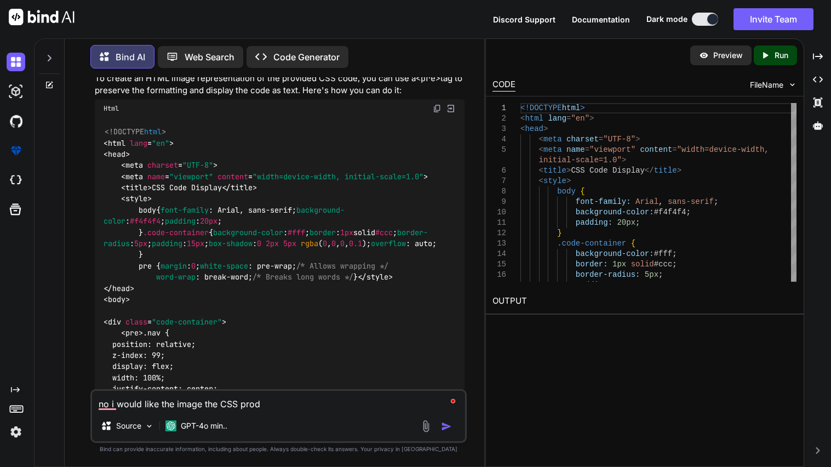
type textarea "x"
type textarea "no i would like the image the CSS produ"
type textarea "x"
type textarea "no i would like the image the CSS produc"
type textarea "x"
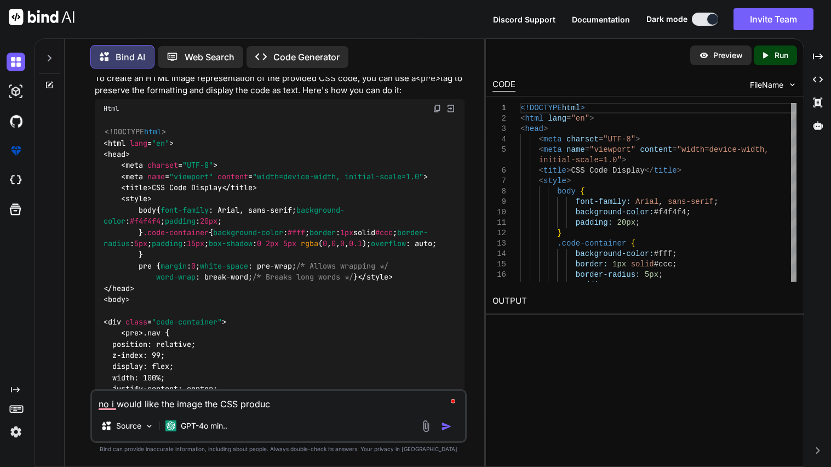
type textarea "no i would like the image the CSS produce"
type textarea "x"
type textarea "no i would like the image the CSS produces"
type textarea "x"
type textarea "no i would like the image the CSS produces"
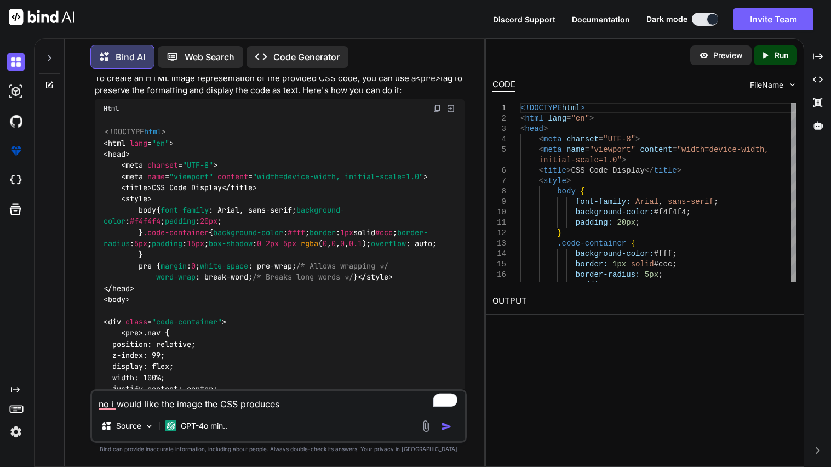
type textarea "x"
type textarea "no i would like the image the CSS produces h"
type textarea "x"
type textarea "no i would like the image the CSS produces hut"
type textarea "x"
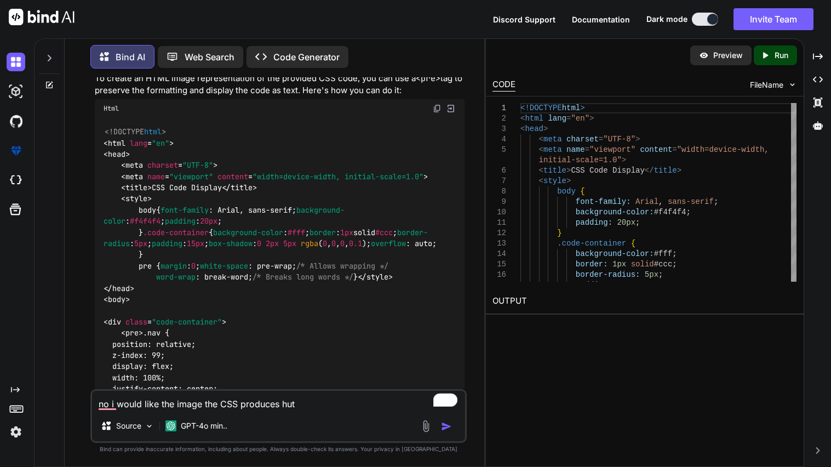
type textarea "no i would like the image the CSS produces hut"
type textarea "x"
type textarea "no i would like the image the CSS produces hut"
type textarea "x"
type textarea "no i would like the image the CSS produces hu"
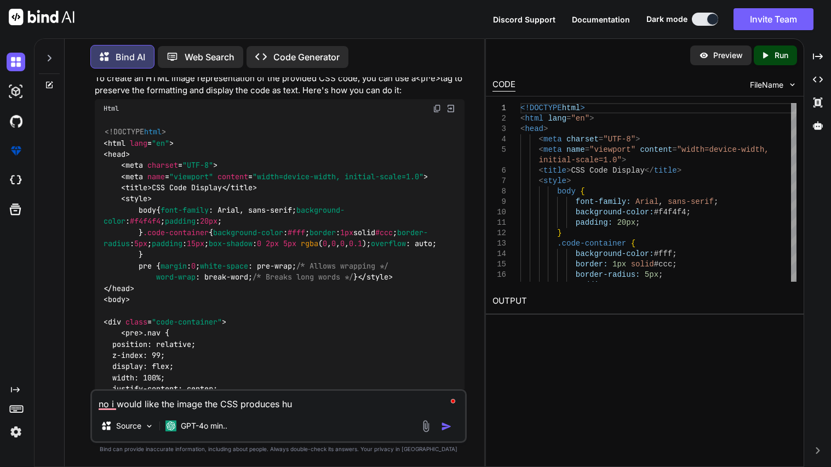
type textarea "x"
type textarea "no i would like the image the CSS produces h"
type textarea "x"
type textarea "no i would like the image the CSS produces"
type textarea "x"
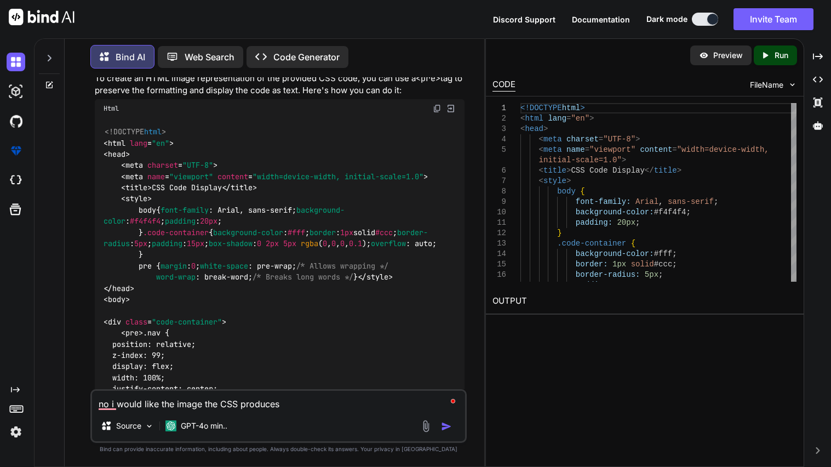
type textarea "no i would like the image the CSS produces b"
type textarea "x"
type textarea "no i would like the image the CSS produces bu"
type textarea "x"
type textarea "no i would like the image the CSS produces but"
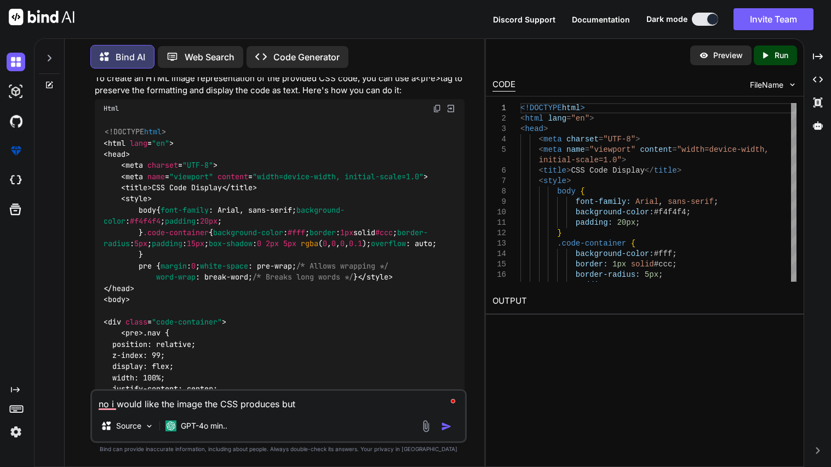
type textarea "x"
type textarea "no i would like the image the CSS produces but"
type textarea "x"
type textarea "no i would like the image the CSS produces but i"
type textarea "x"
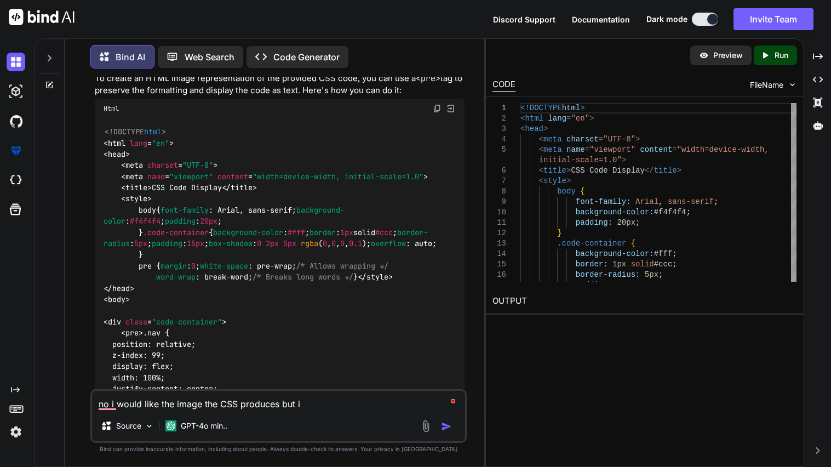
type textarea "no i would like the image the CSS produces but i"
type textarea "x"
type textarea "no i would like the image the CSS produces but i w"
type textarea "x"
type textarea "no i would like the image the CSS produces but i wo"
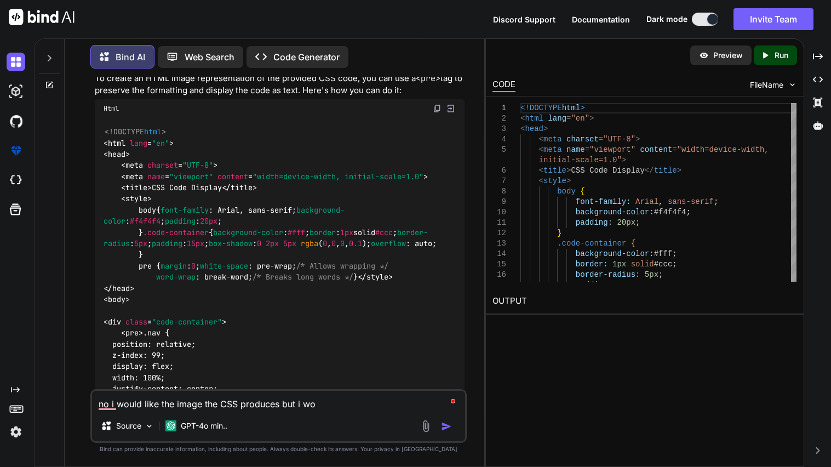
type textarea "x"
type textarea "no i would like the image the CSS produces but i wou"
type textarea "x"
type textarea "no i would like the image the CSS produces but i woul"
type textarea "x"
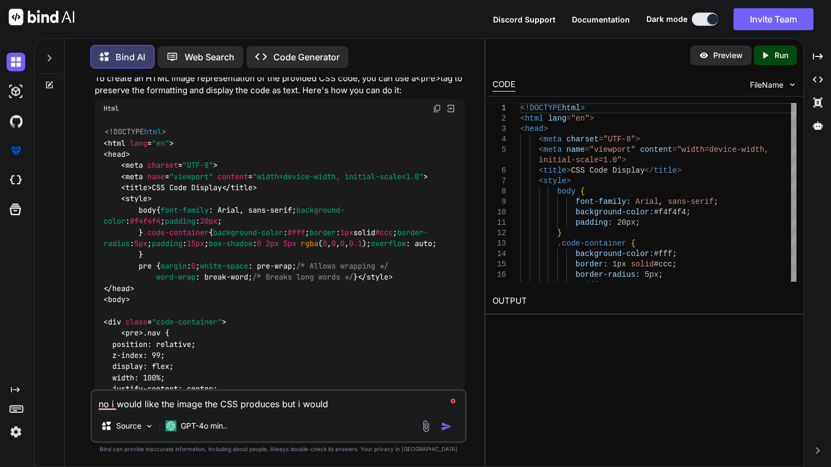
type textarea "no i would like the image the CSS produces but i would"
type textarea "x"
type textarea "no i would like the image the CSS produces but i would l"
type textarea "x"
type textarea "no i would like the image the CSS produces but i would li"
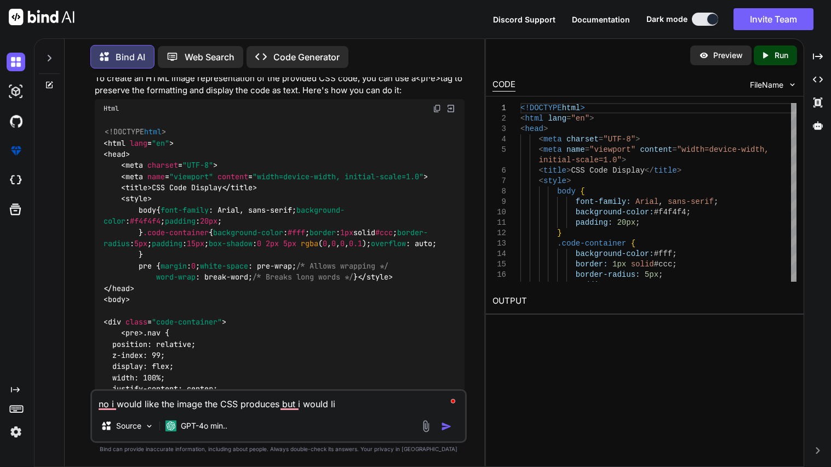
type textarea "x"
type textarea "no i would like the image the CSS produces but i would like"
type textarea "x"
type textarea "no i would like the image the CSS produces but i would like"
type textarea "x"
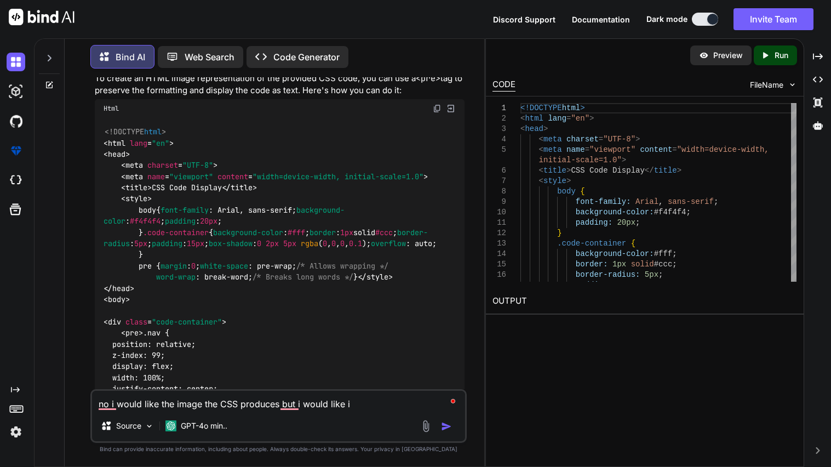
type textarea "no i would like the image the CSS produces but i would like it"
type textarea "x"
type textarea "no i would like the image the CSS produces but i would like it"
type textarea "x"
type textarea "no i would like the image the CSS produces but i would like it i"
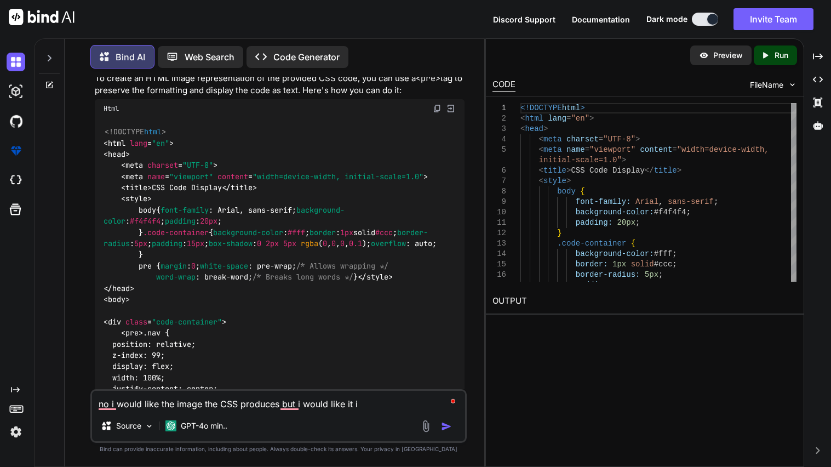
type textarea "x"
type textarea "no i would like the image the CSS produces but i would like it in"
type textarea "x"
type textarea "no i would like the image the CSS produces but i would like it in a"
type textarea "x"
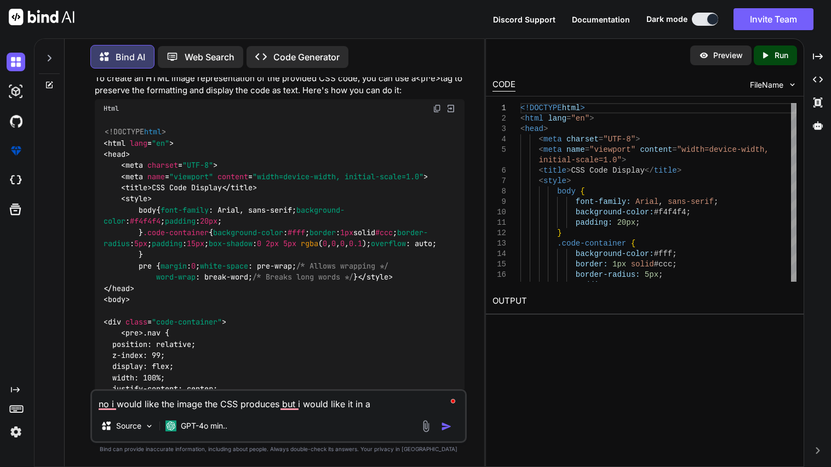
type textarea "no i would like the image the CSS produces but i would like it in a"
type textarea "x"
type textarea "no i would like the image the CSS produces but i would like it in a h"
type textarea "x"
type textarea "no i would like the image the CSS produces but i would like it in a htm"
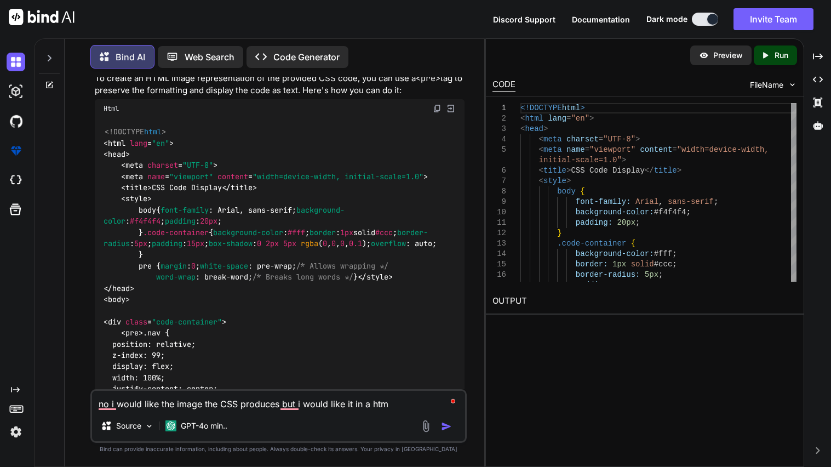
type textarea "x"
type textarea "no i would like the image the CSS produces but i would like it in a html"
type textarea "x"
type textarea "no i would like the image the CSS produces but i would like it in a html f"
type textarea "x"
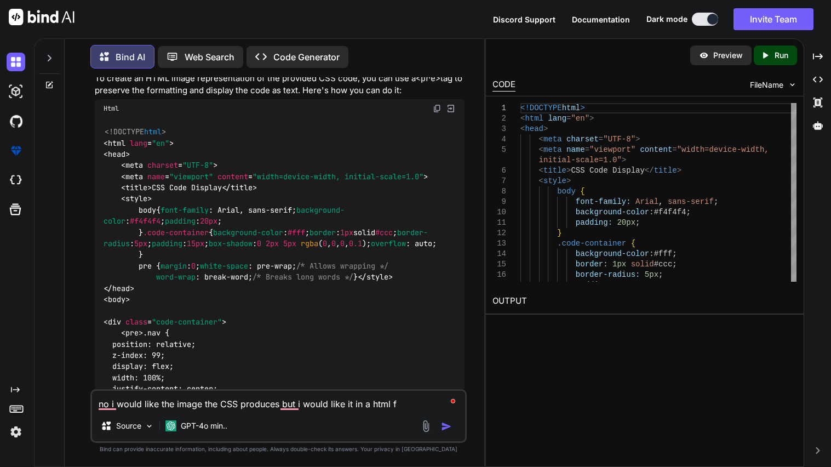
type textarea "no i would like the image the CSS produces but i would like it in a html fi"
type textarea "x"
type textarea "no i would like the image the CSS produces but i would like it in a html fil"
type textarea "x"
type textarea "no i would like the image the CSS produces but i would like it in a html file"
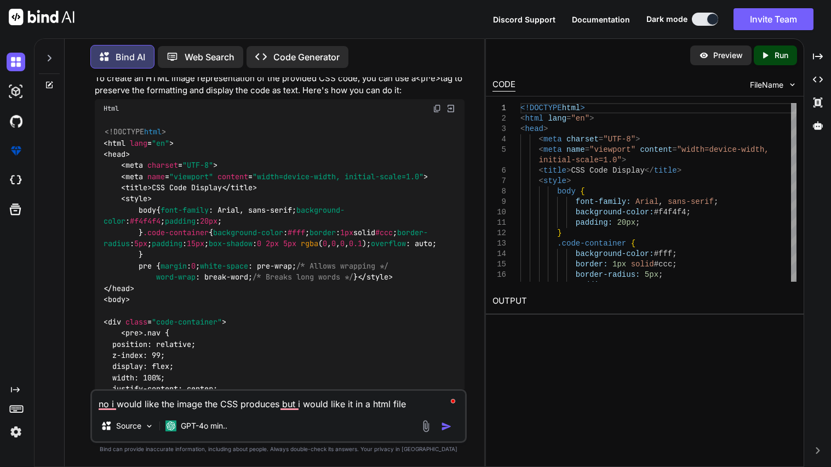
type textarea "x"
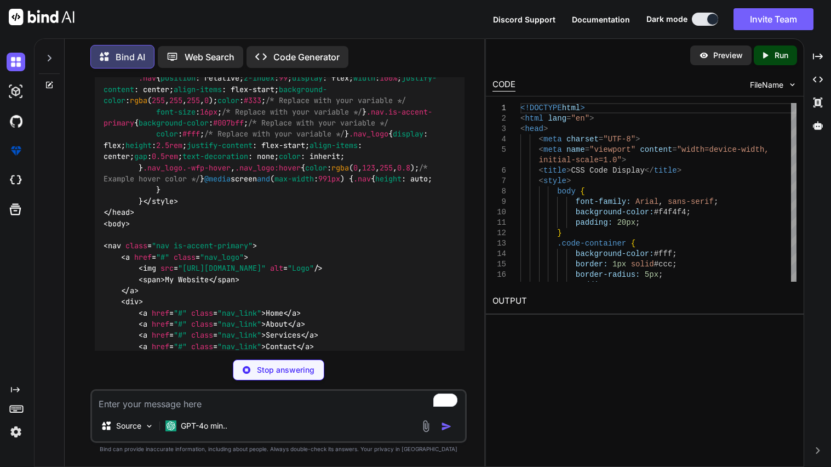
scroll to position [1319, 0]
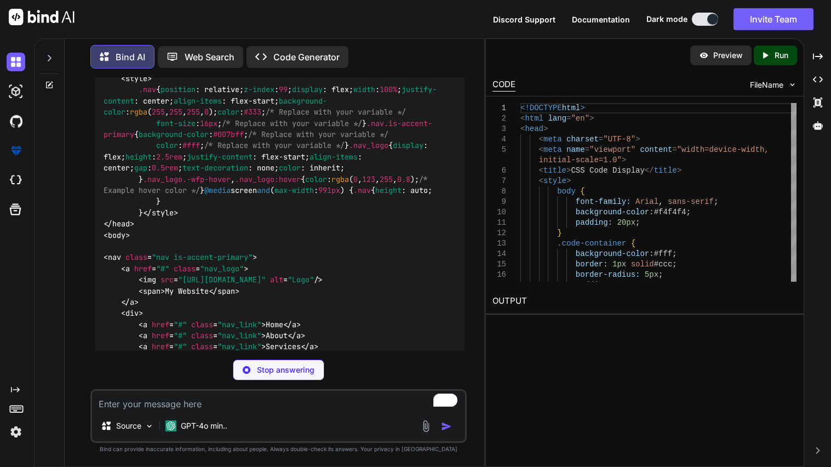
type textarea "x"
type textarea "<a href="#" class="nav_link">About</a> <a href="#" class="nav_link">Services</a…"
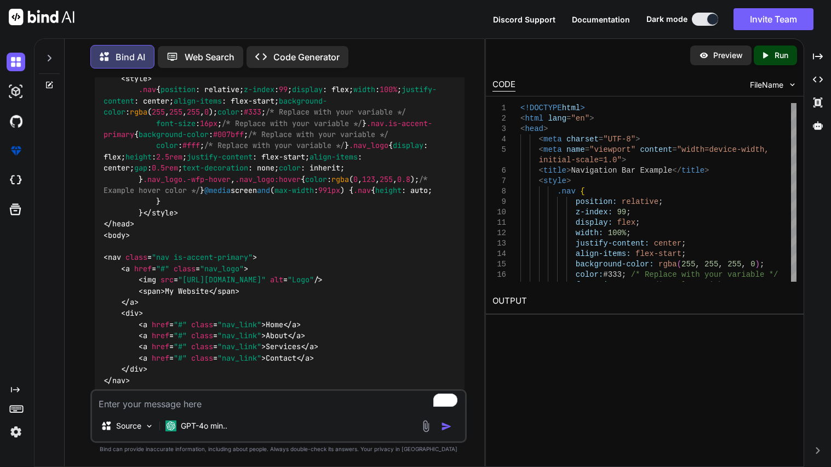
type textarea "x"
